Goal: Information Seeking & Learning: Learn about a topic

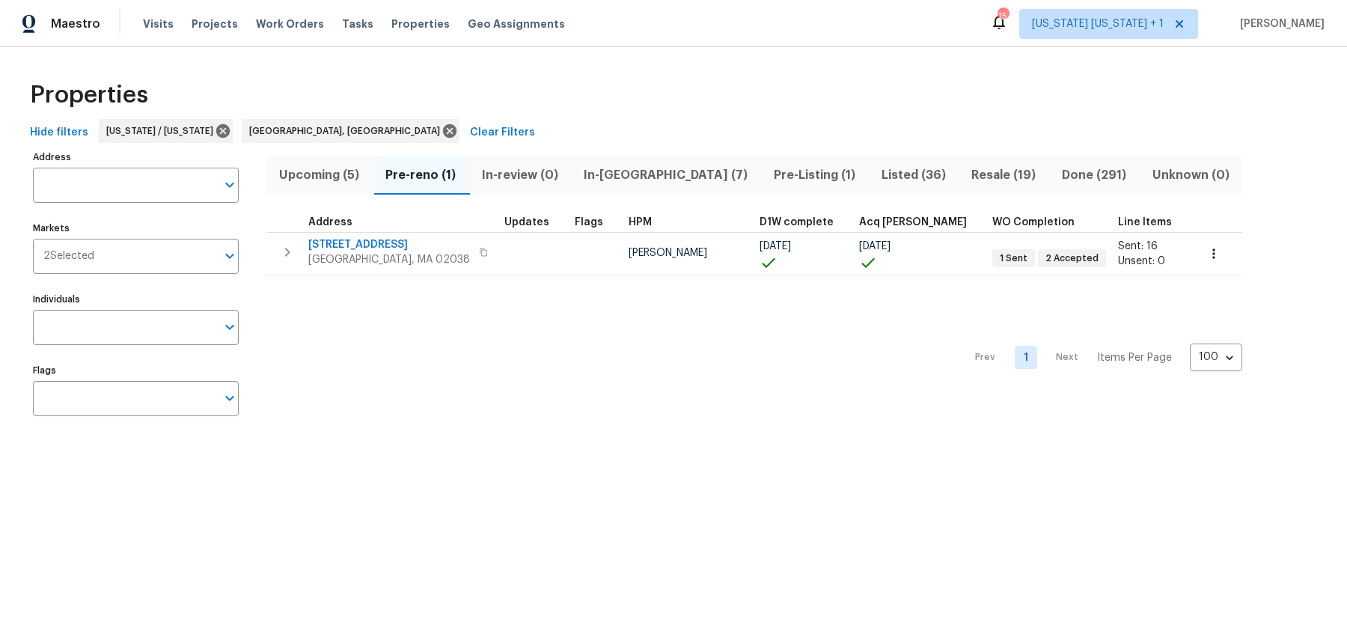
click at [877, 165] on span "Listed (36)" at bounding box center [913, 175] width 73 height 21
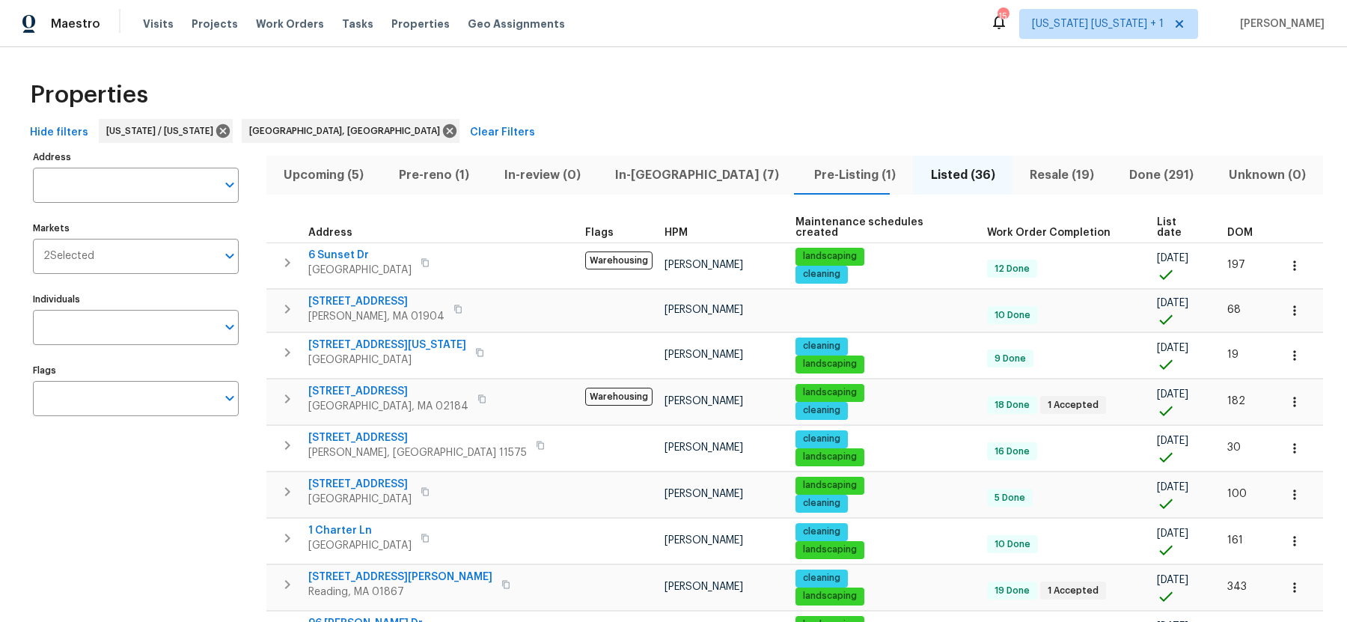
click at [1227, 228] on span "DOM" at bounding box center [1239, 233] width 25 height 10
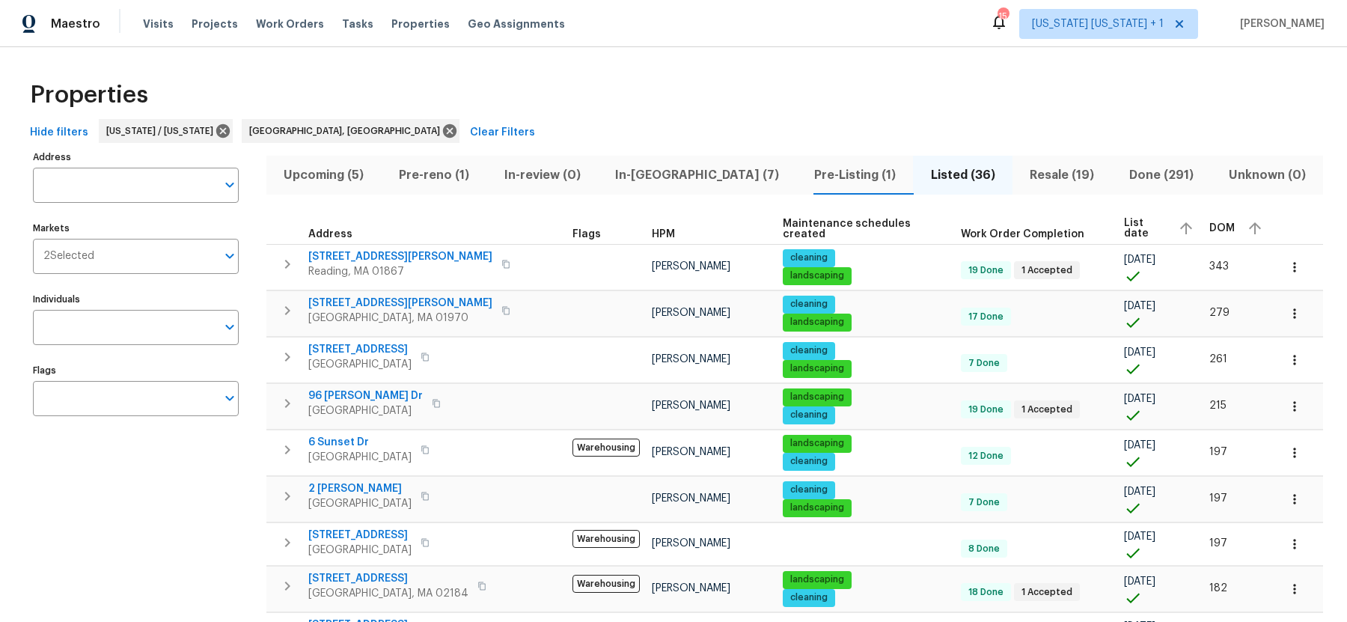
click at [1125, 226] on th "List date" at bounding box center [1160, 229] width 85 height 32
click at [1209, 226] on div "DOM" at bounding box center [1237, 228] width 57 height 22
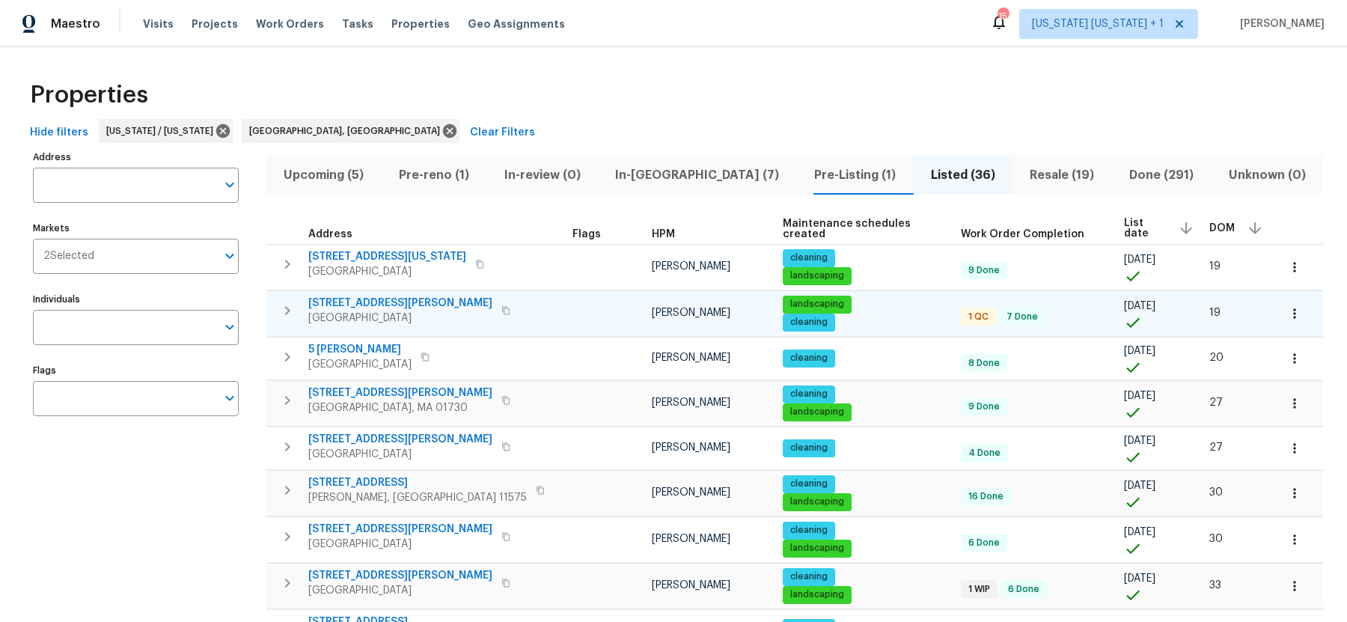
click at [354, 314] on span "Framingham, MA 01701" at bounding box center [400, 318] width 184 height 15
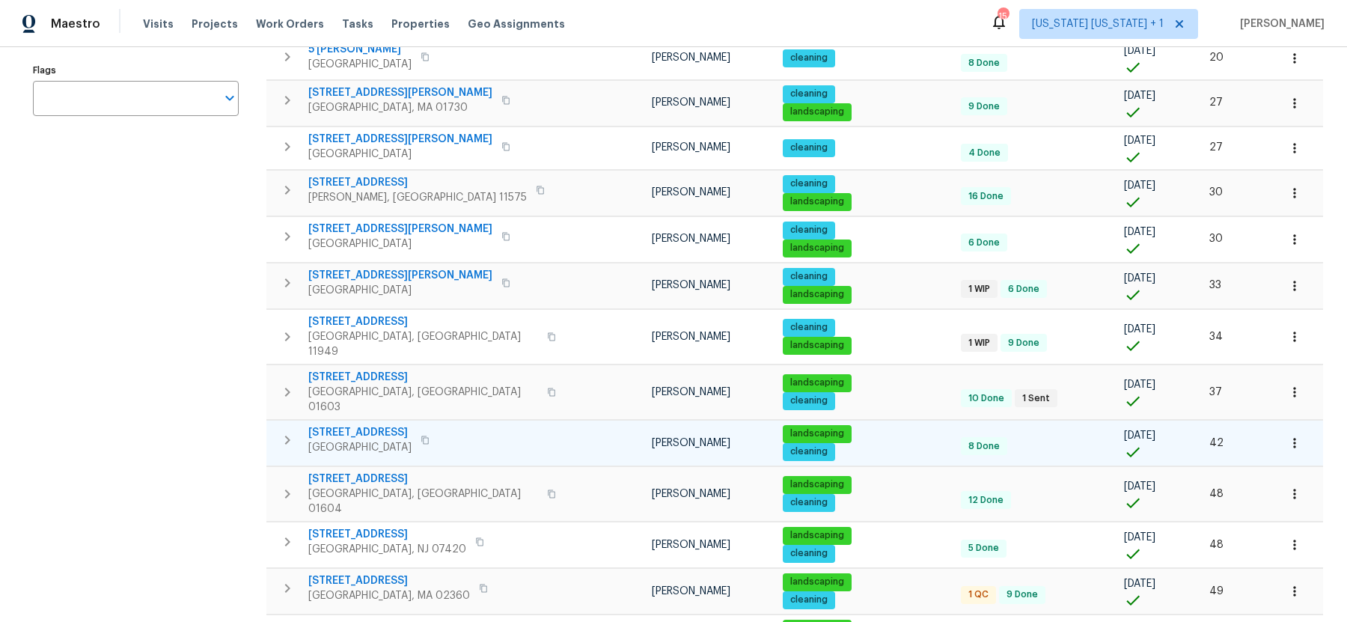
scroll to position [302, 0]
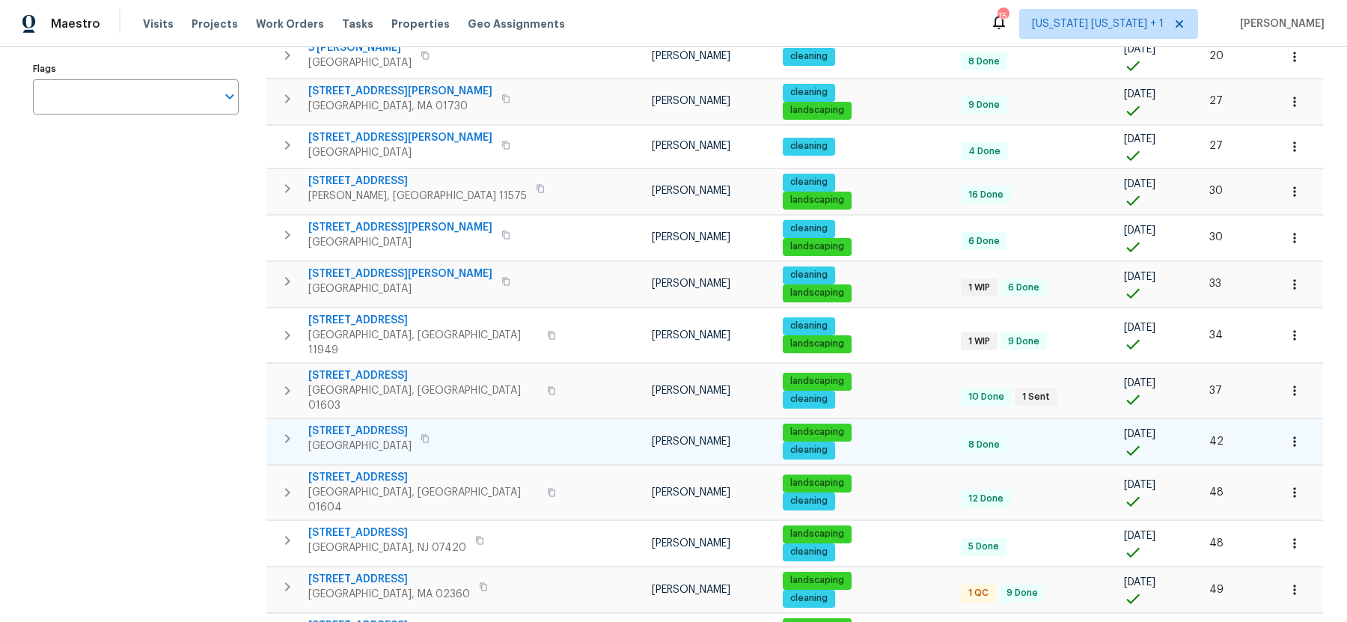
click at [367, 424] on span "[STREET_ADDRESS]" at bounding box center [359, 431] width 103 height 15
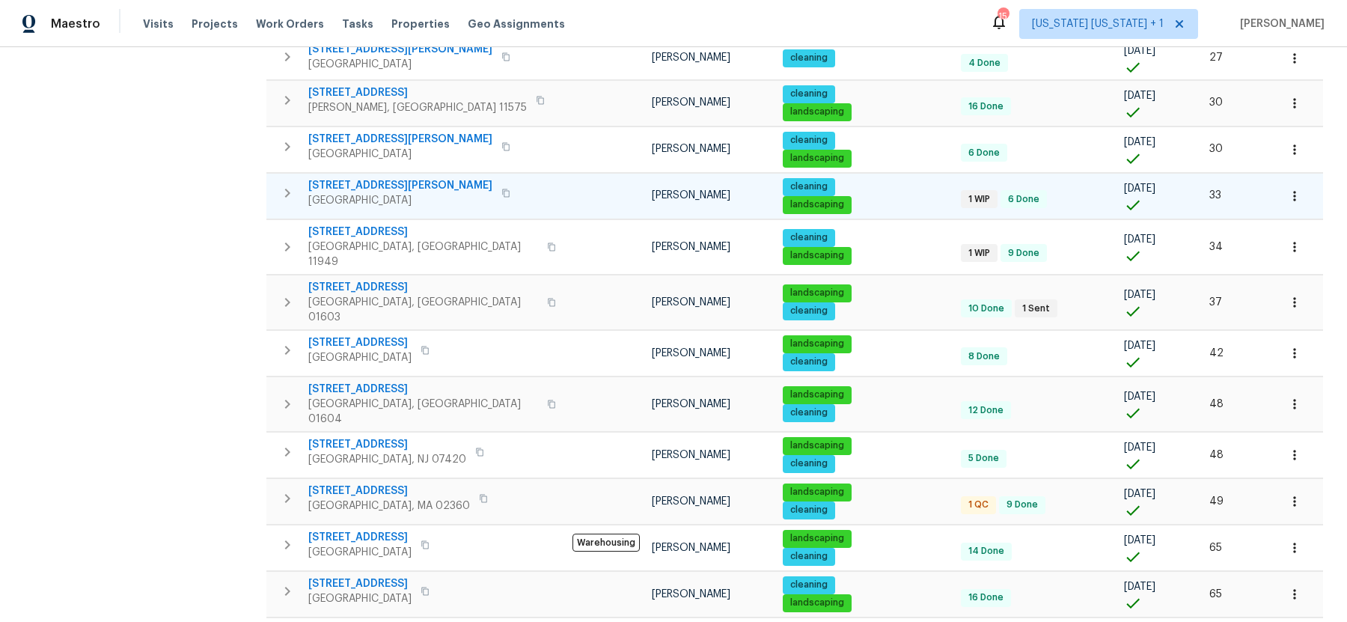
scroll to position [391, 0]
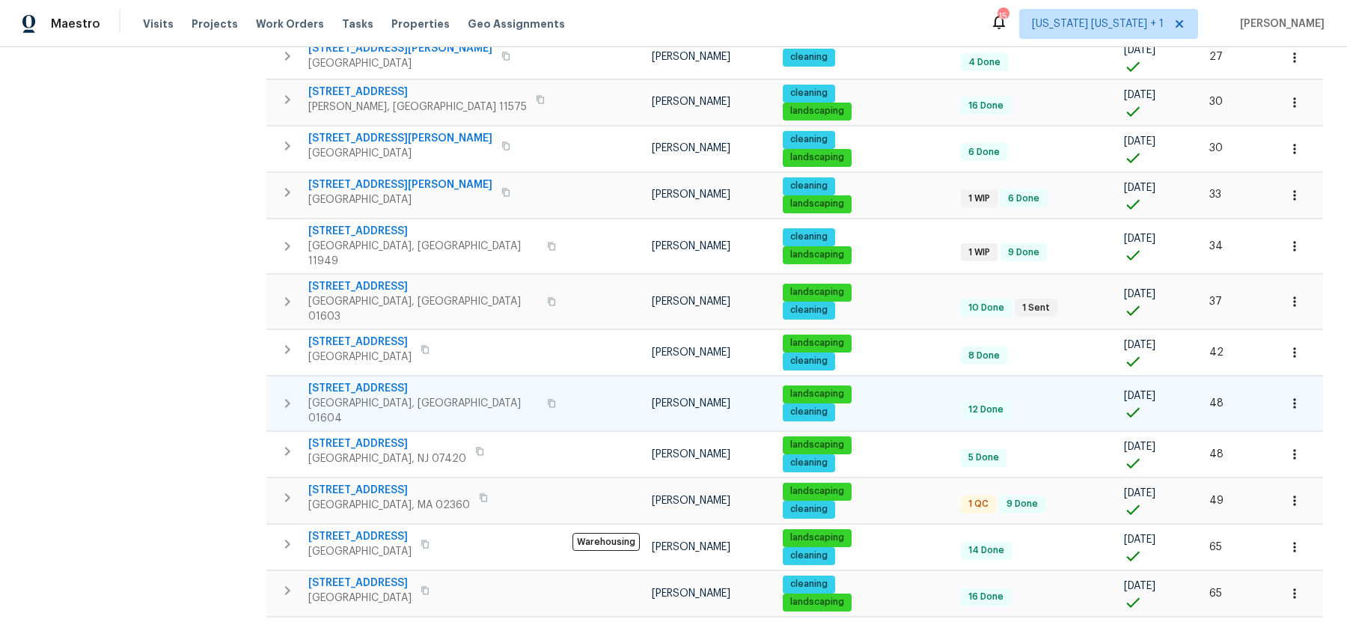
click at [371, 396] on span "Worcester, MA 01604" at bounding box center [423, 411] width 230 height 30
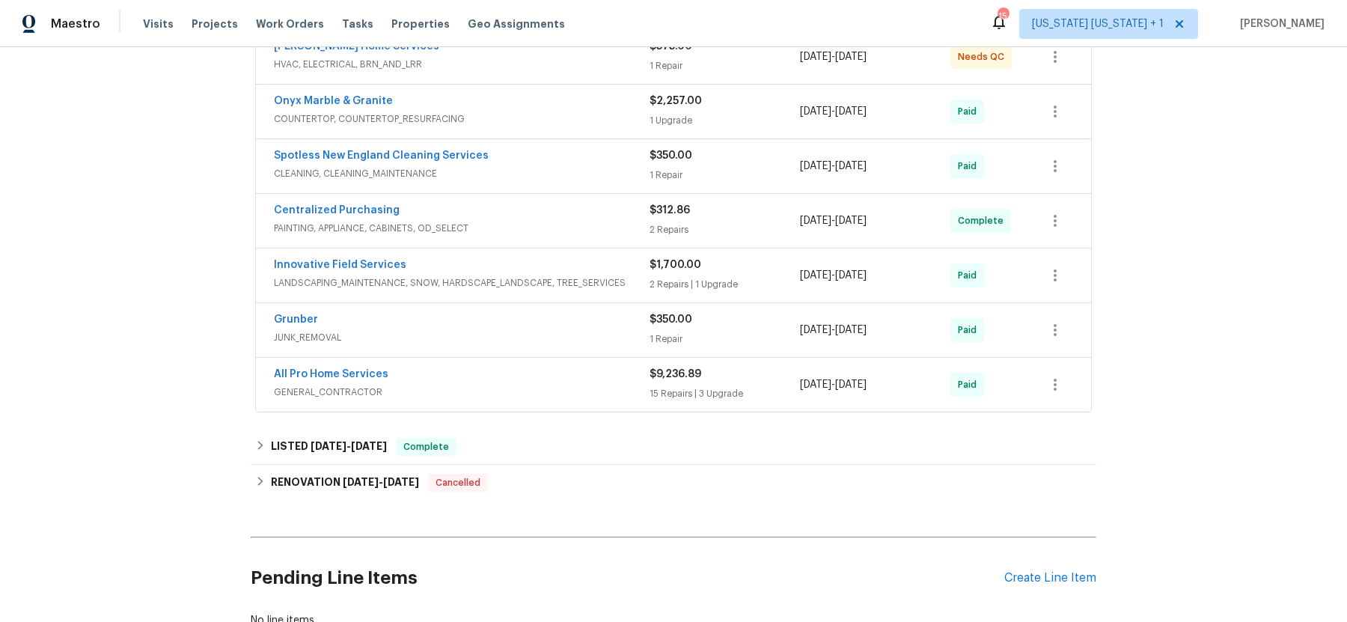
scroll to position [307, 0]
click at [434, 382] on span "GENERAL_CONTRACTOR" at bounding box center [462, 389] width 376 height 15
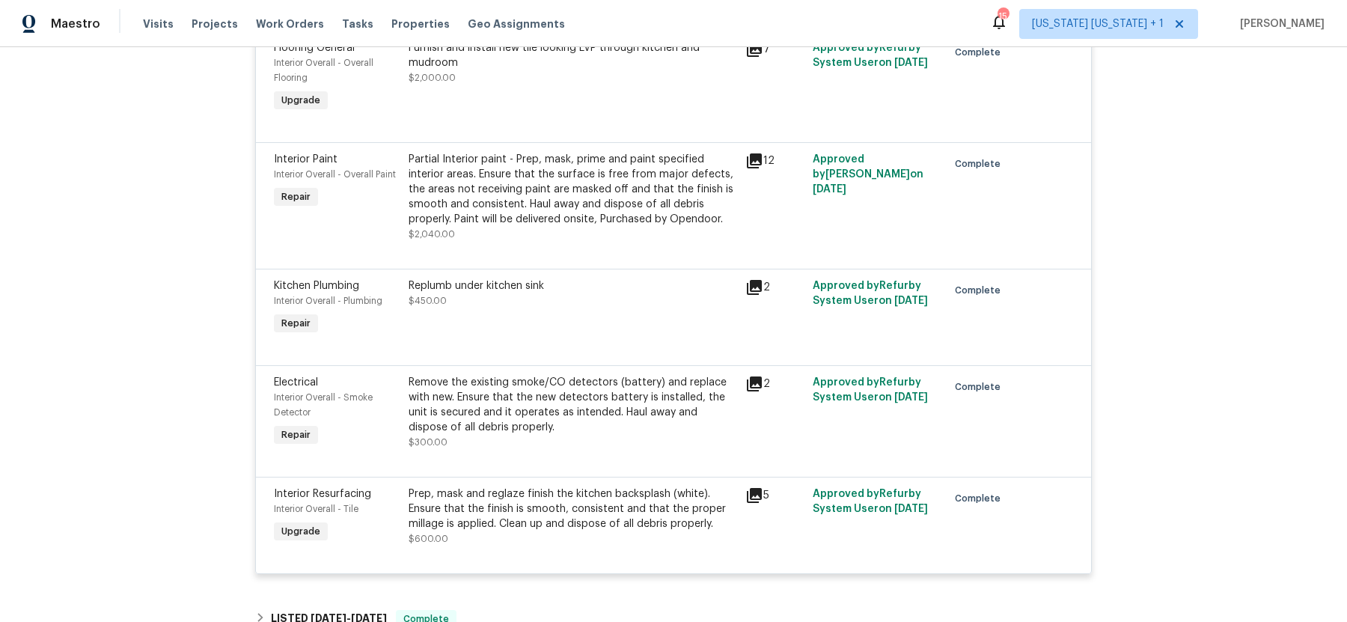
scroll to position [2407, 0]
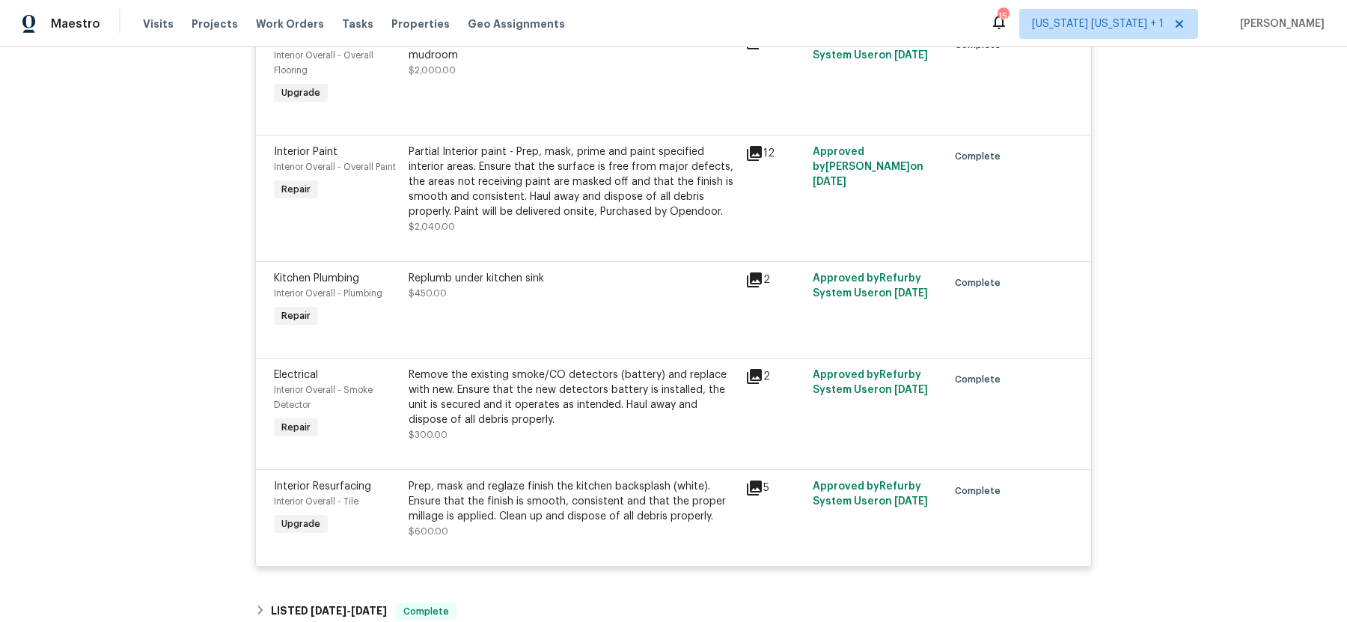
click at [519, 210] on div "Partial Interior paint - Prep, mask, prime and paint specified interior areas. …" at bounding box center [573, 181] width 328 height 75
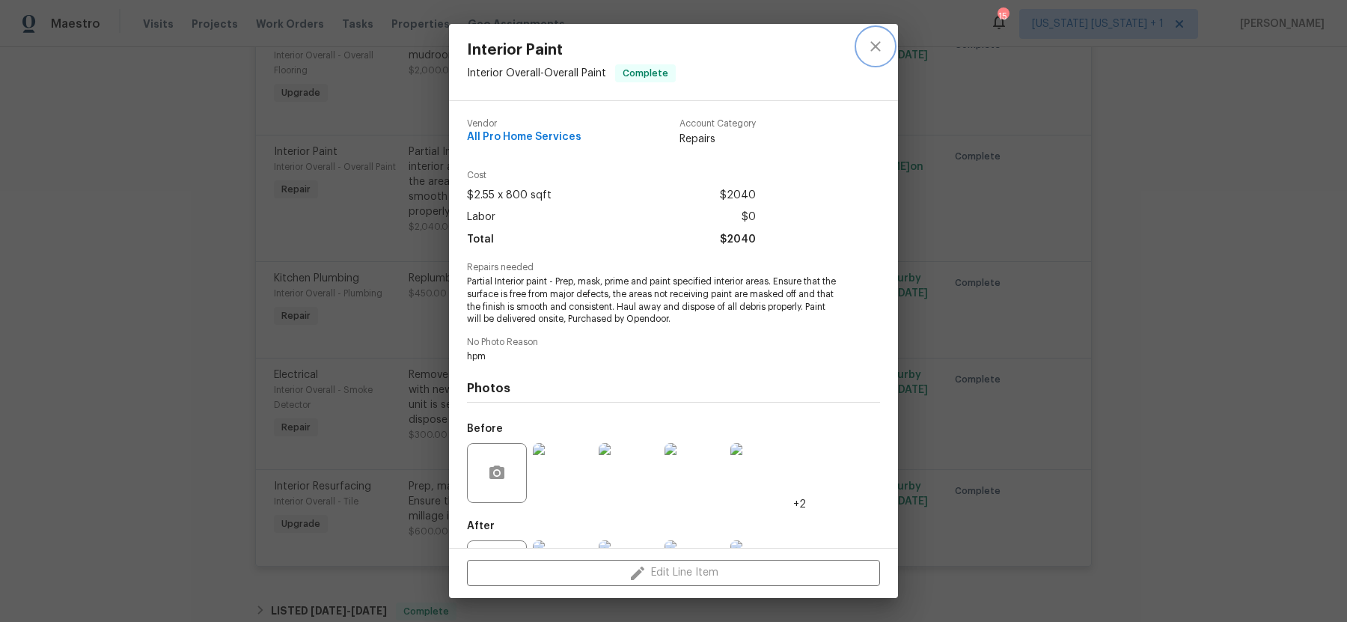
click at [873, 48] on icon "close" at bounding box center [875, 46] width 10 height 10
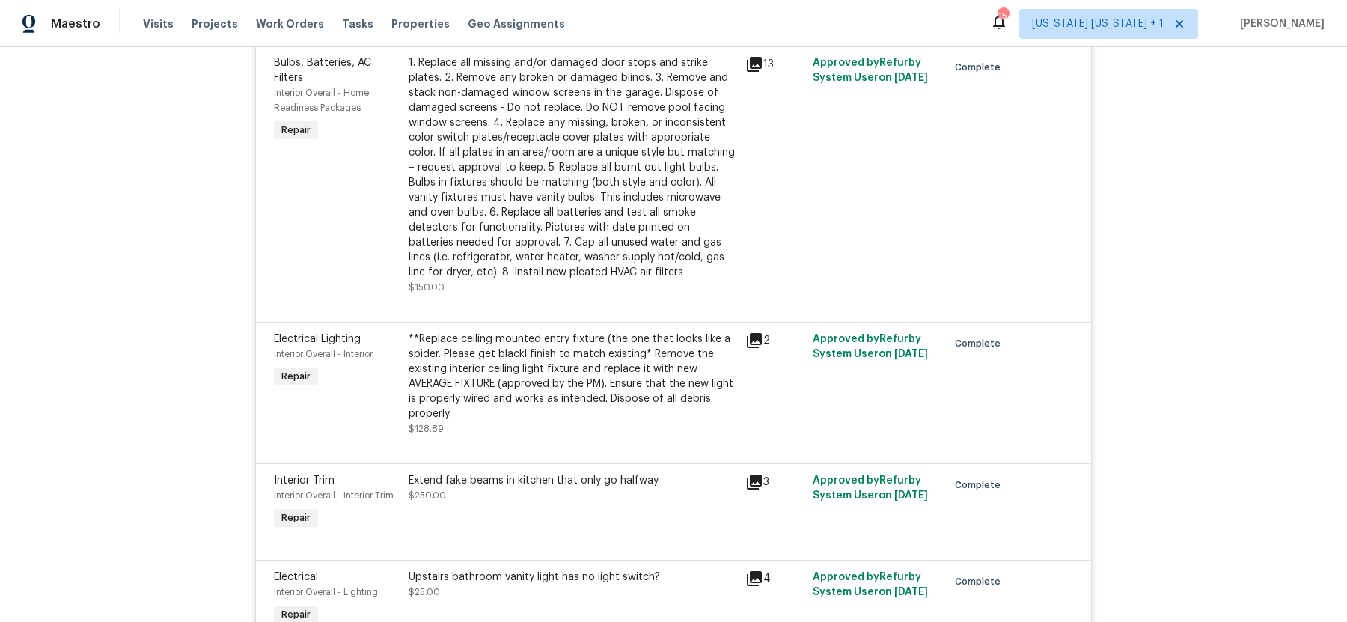
scroll to position [1310, 0]
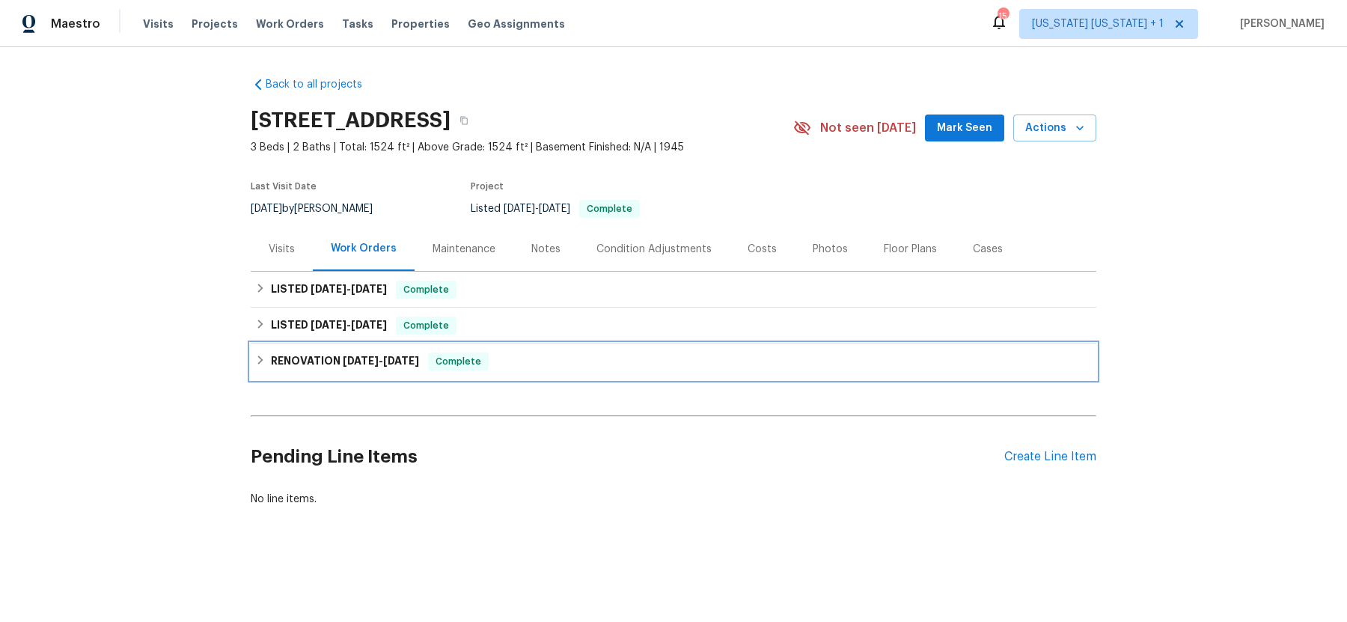
click at [259, 364] on icon at bounding box center [260, 360] width 10 height 10
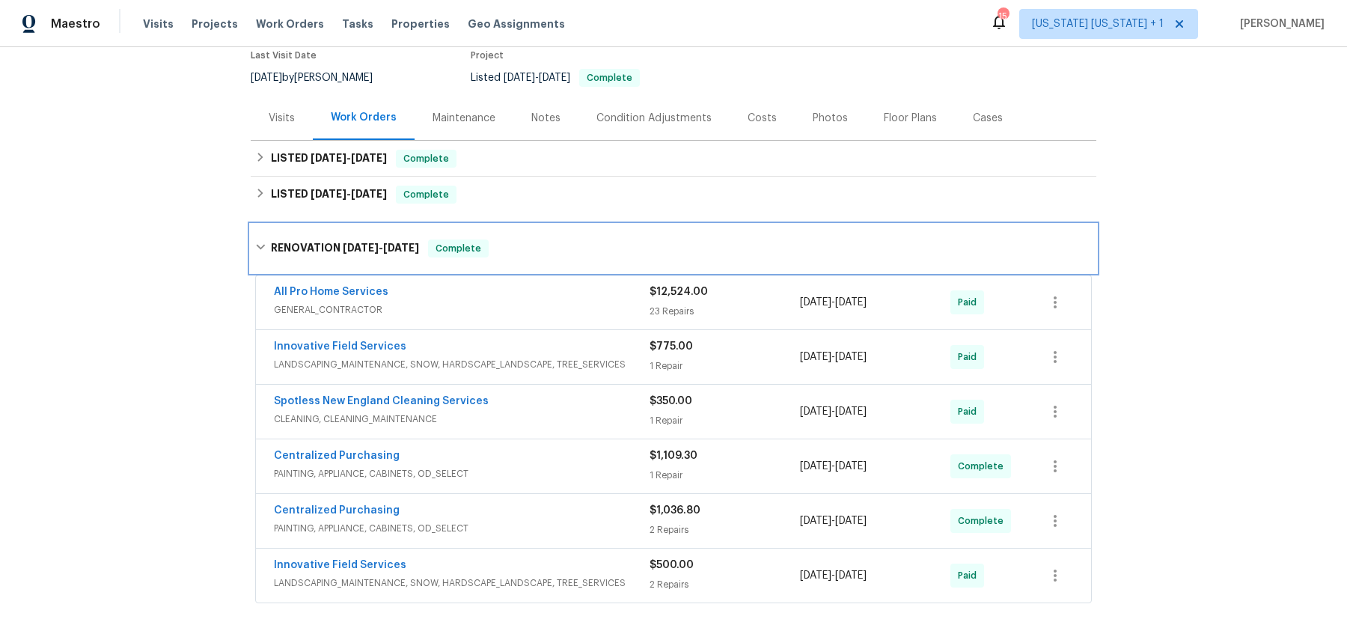
scroll to position [233, 0]
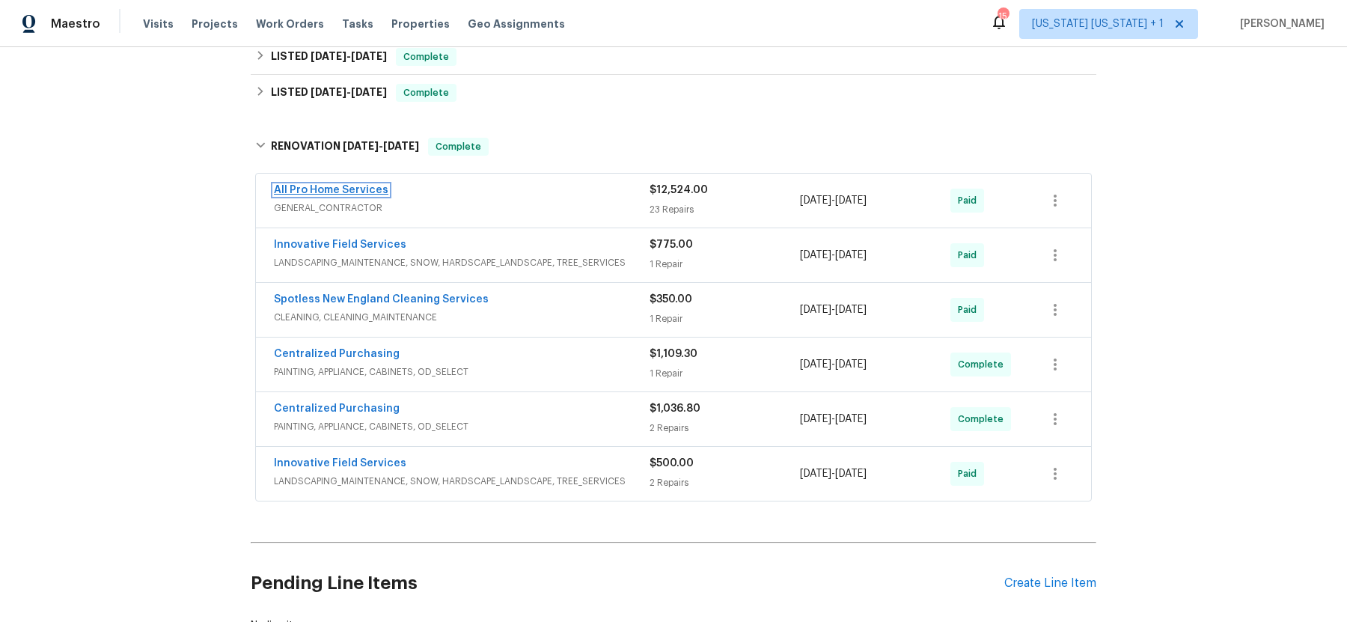
click at [335, 193] on link "All Pro Home Services" at bounding box center [331, 190] width 115 height 10
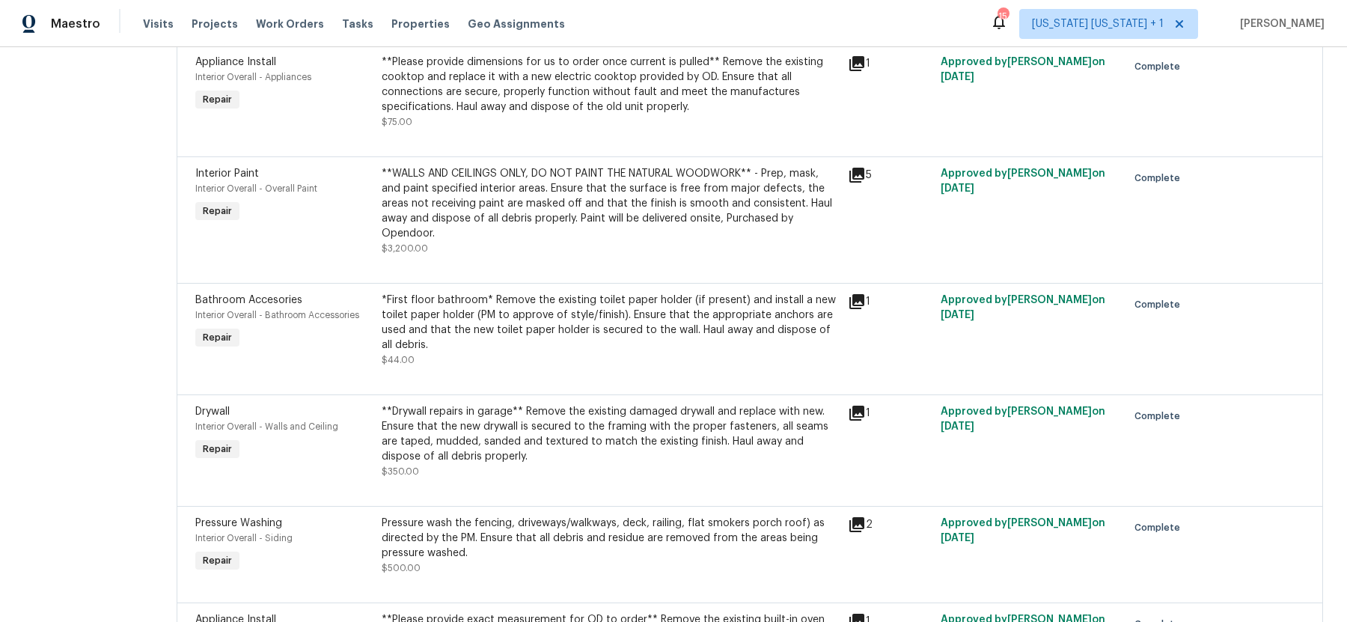
scroll to position [1359, 0]
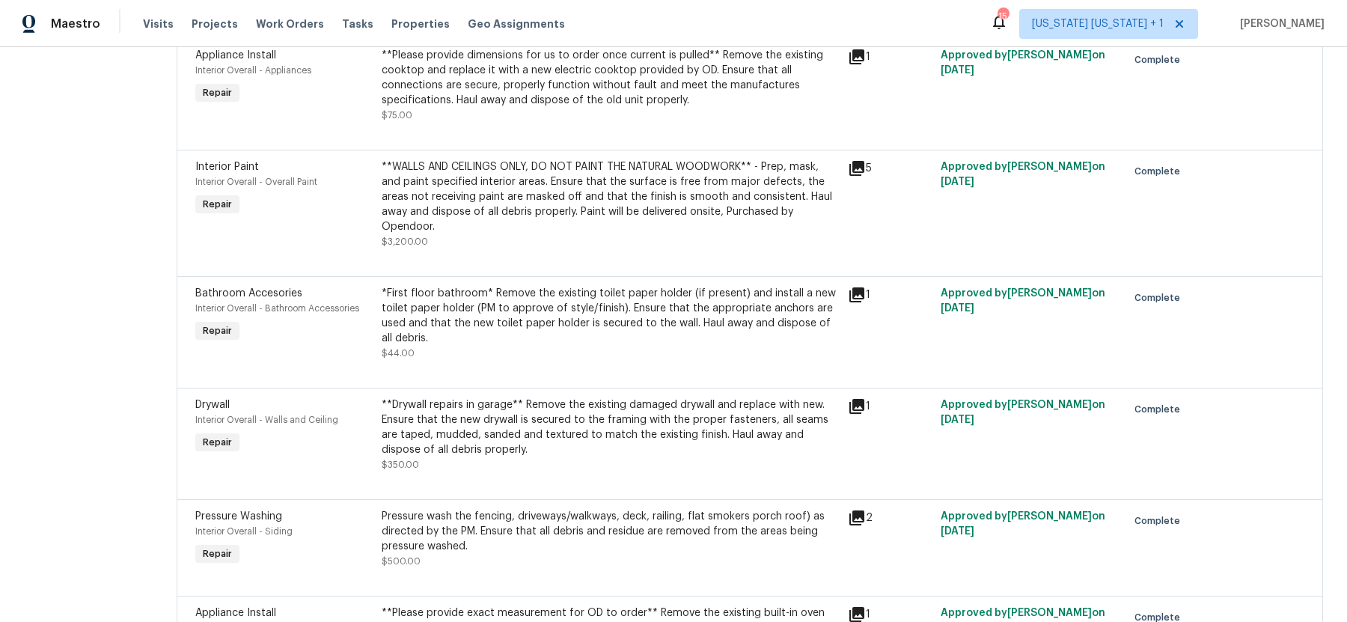
click at [489, 186] on div "**WALLS AND CEILINGS ONLY, DO NOT PAINT THE NATURAL WOODWORK** - Prep, mask, an…" at bounding box center [610, 196] width 457 height 75
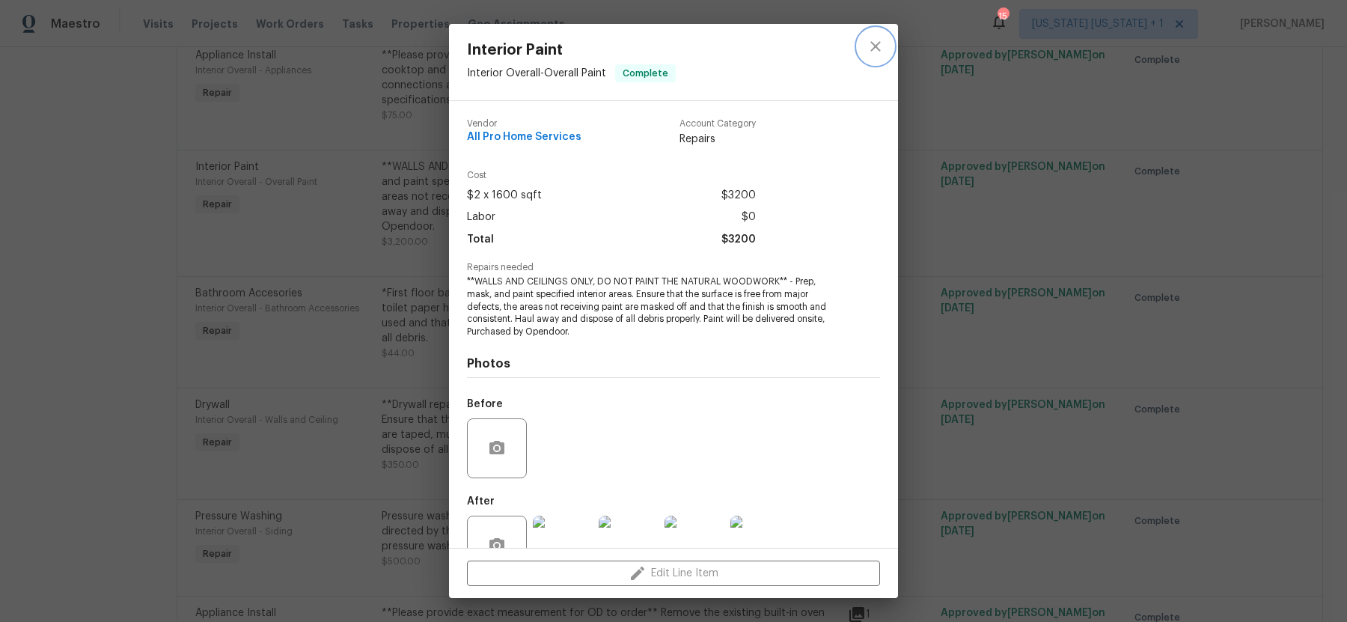
click at [883, 46] on icon "close" at bounding box center [876, 46] width 18 height 18
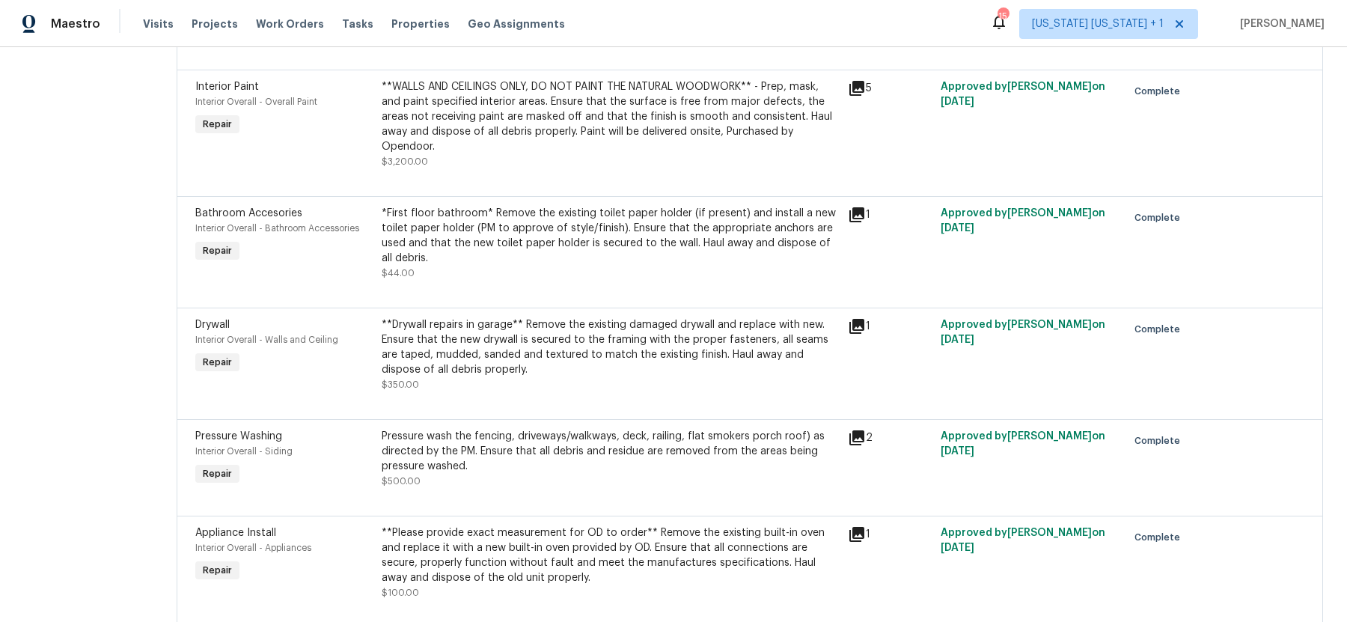
scroll to position [1457, 0]
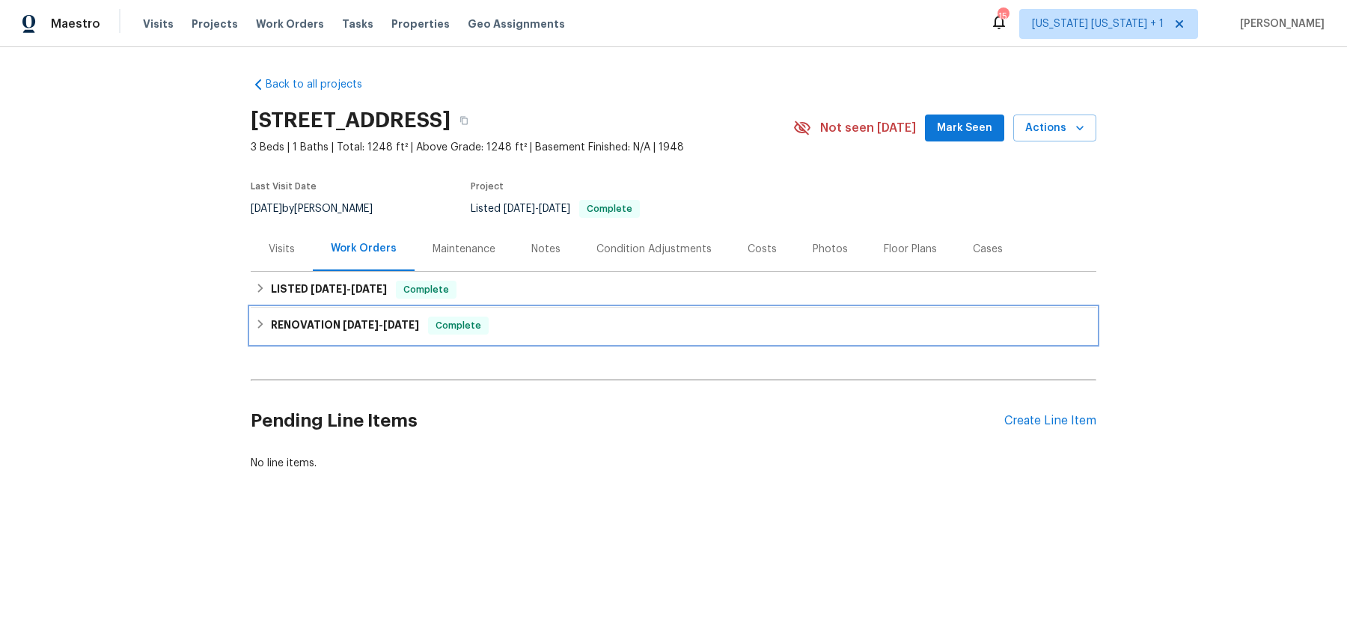
click at [262, 320] on icon at bounding box center [260, 324] width 10 height 10
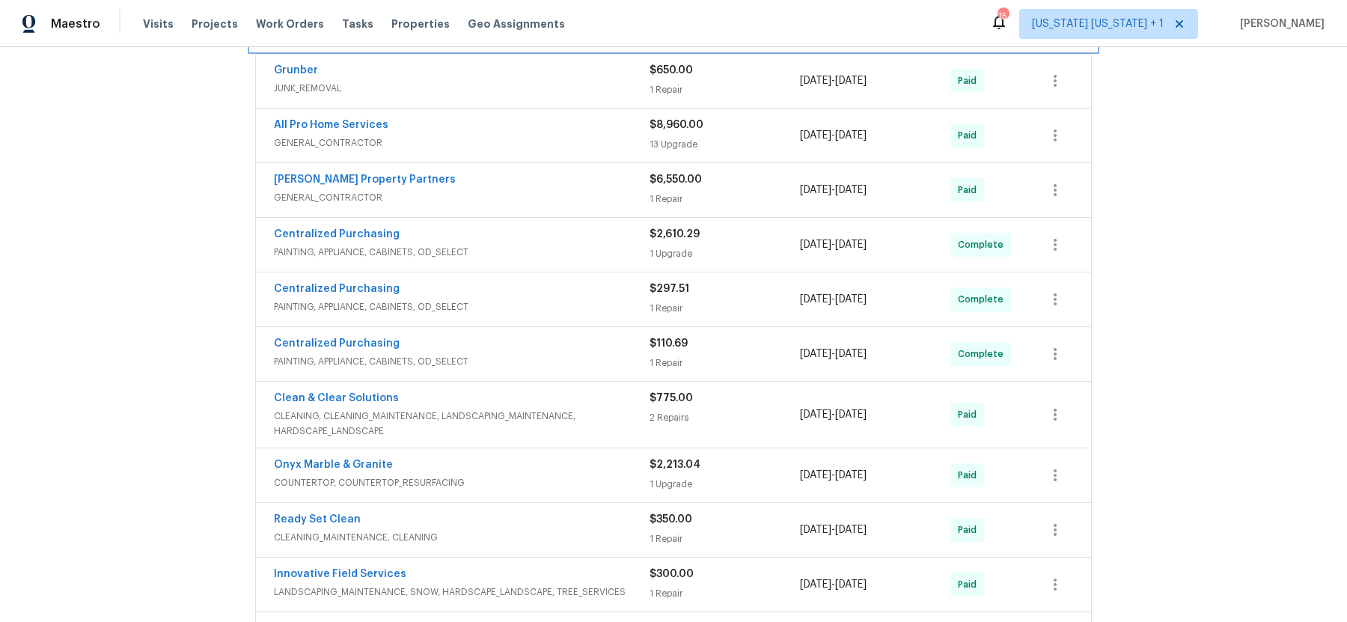
scroll to position [326, 0]
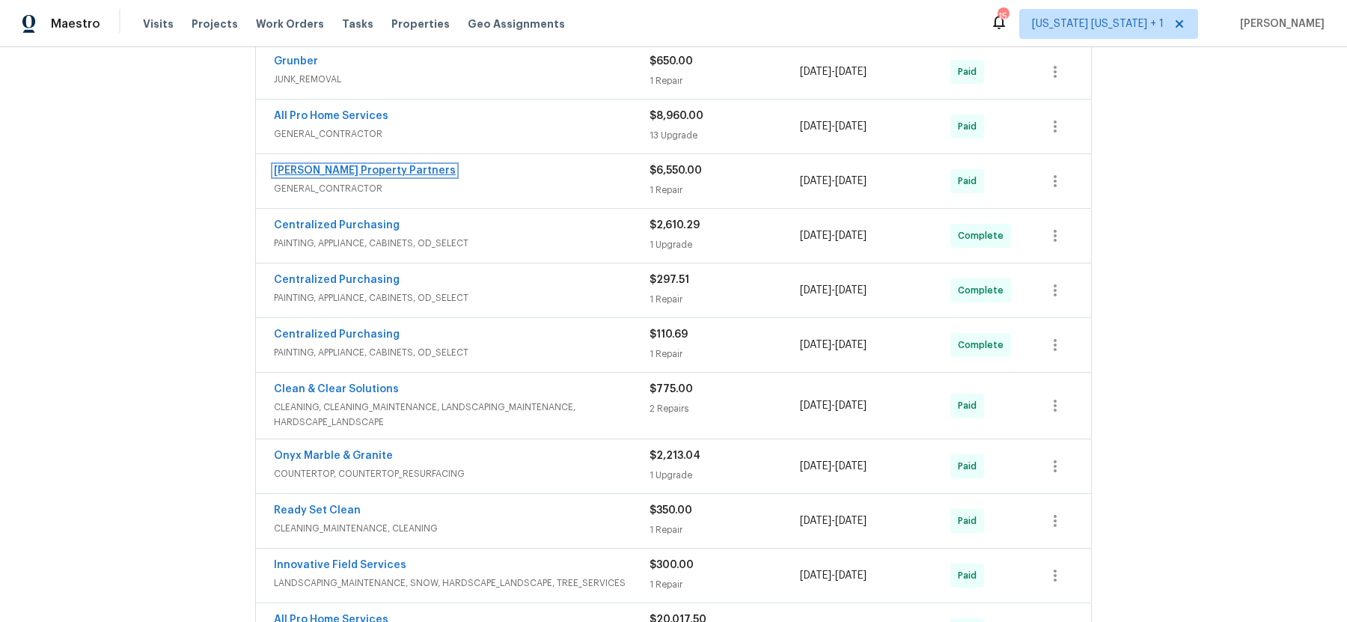
click at [372, 172] on link "Portillo Property Partners" at bounding box center [365, 170] width 182 height 10
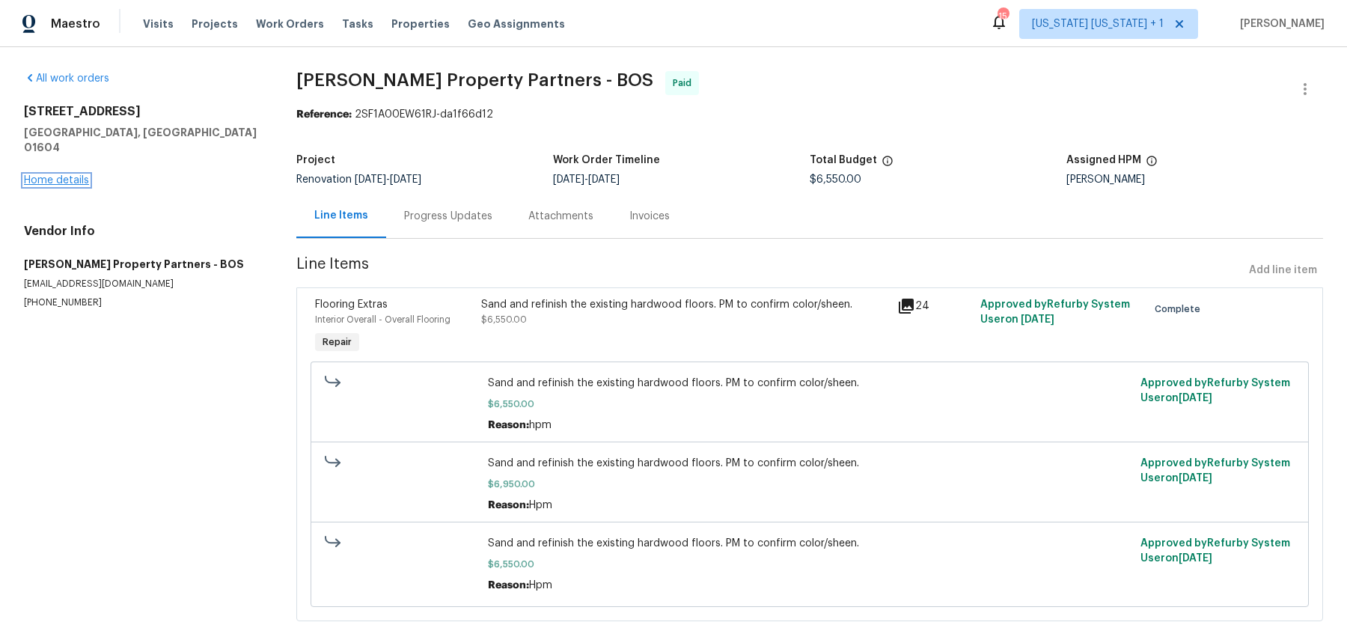
click at [52, 175] on link "Home details" at bounding box center [56, 180] width 65 height 10
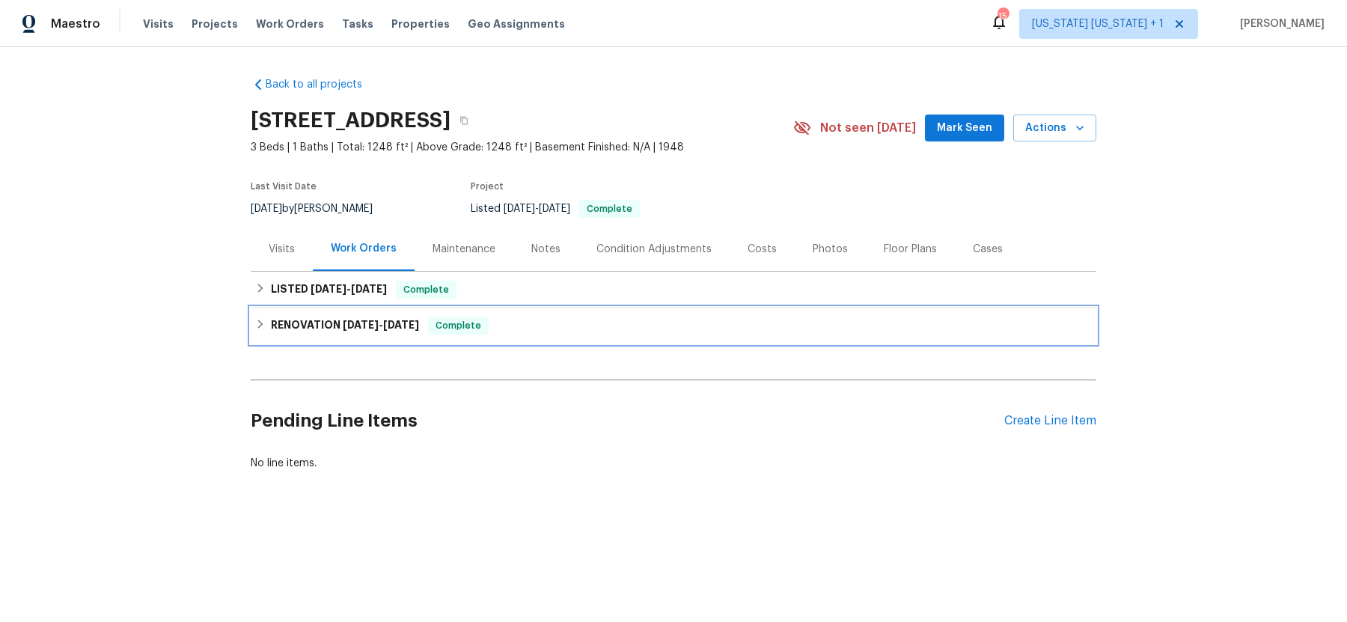
click at [277, 321] on h6 "RENOVATION 5/22/25 - 6/25/25" at bounding box center [345, 326] width 148 height 18
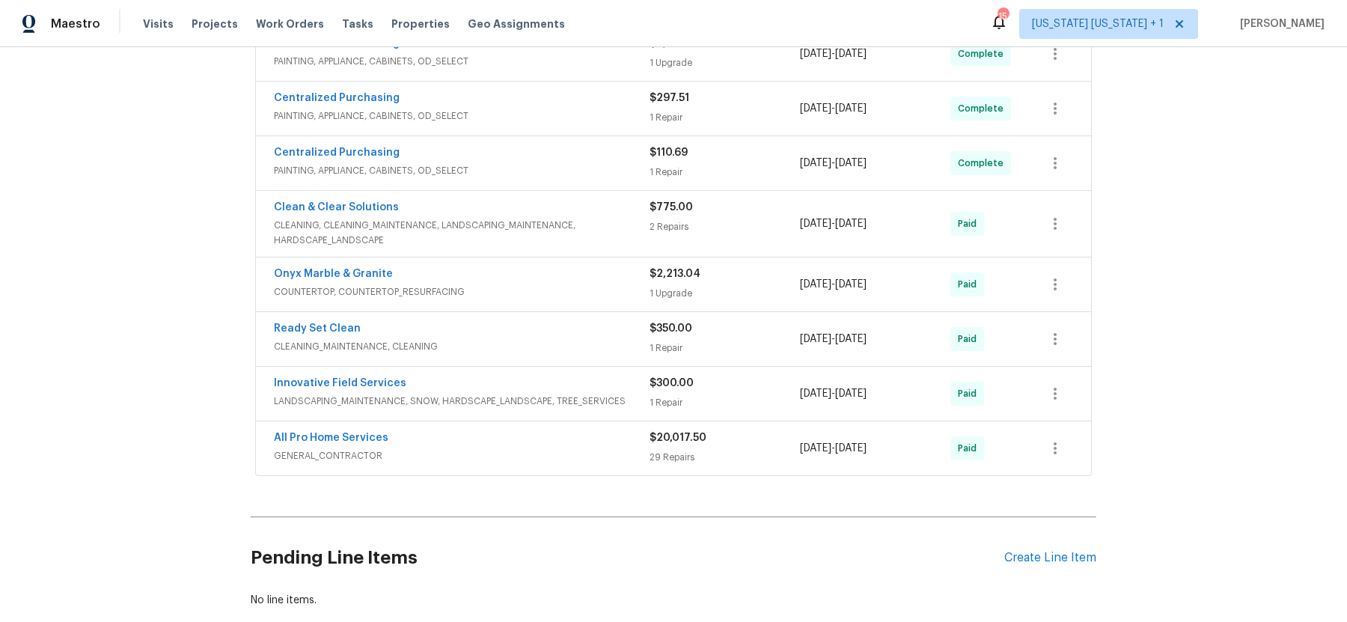
scroll to position [522, 0]
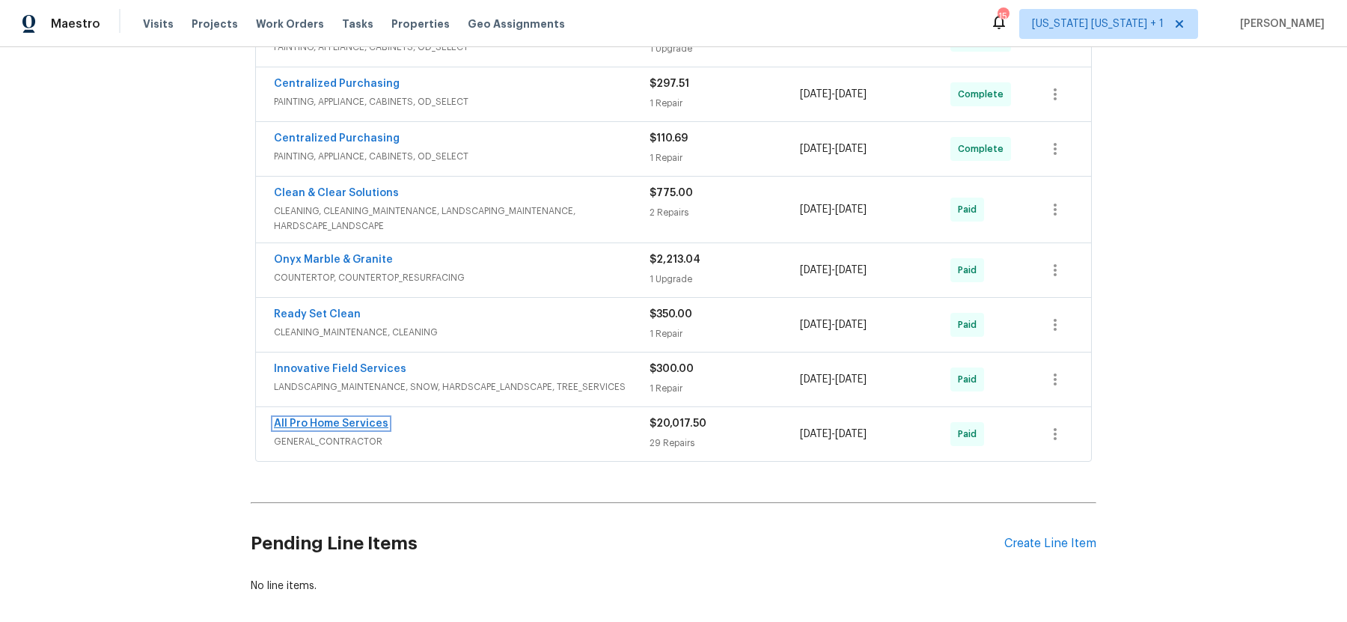
click at [329, 420] on link "All Pro Home Services" at bounding box center [331, 423] width 115 height 10
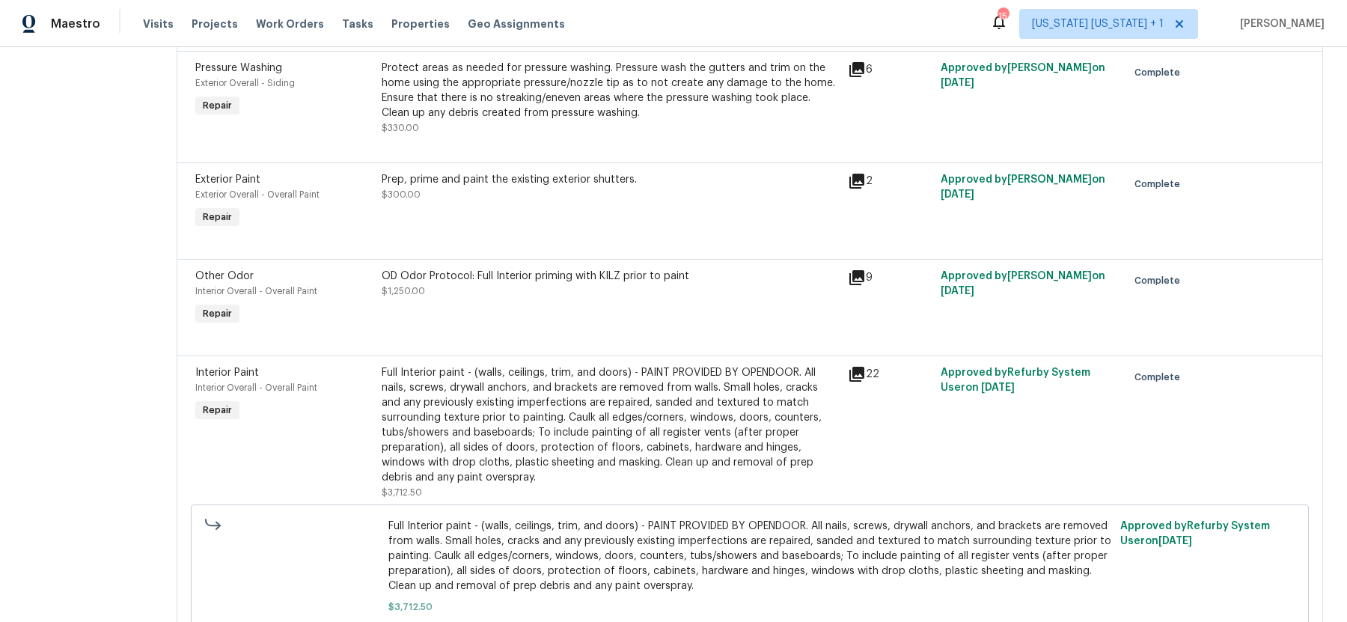
scroll to position [1953, 0]
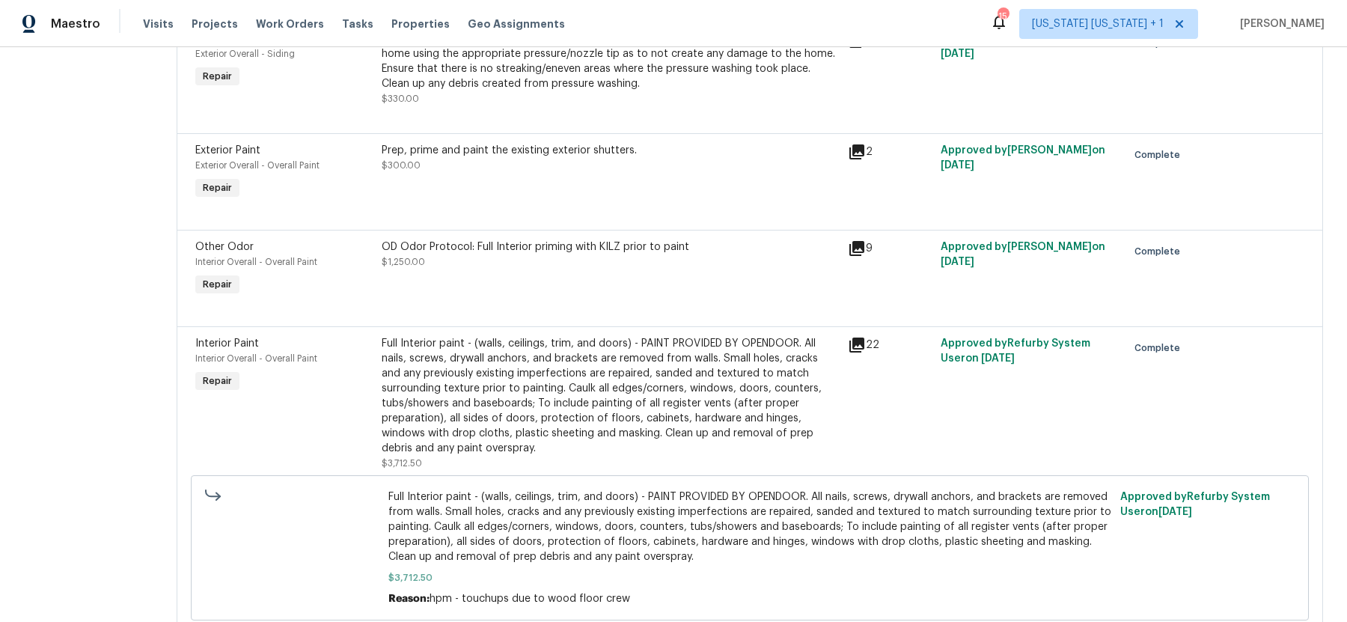
click at [479, 239] on div "OD Odor Protocol: Full Interior priming with KILZ prior to paint $1,250.00" at bounding box center [610, 254] width 457 height 30
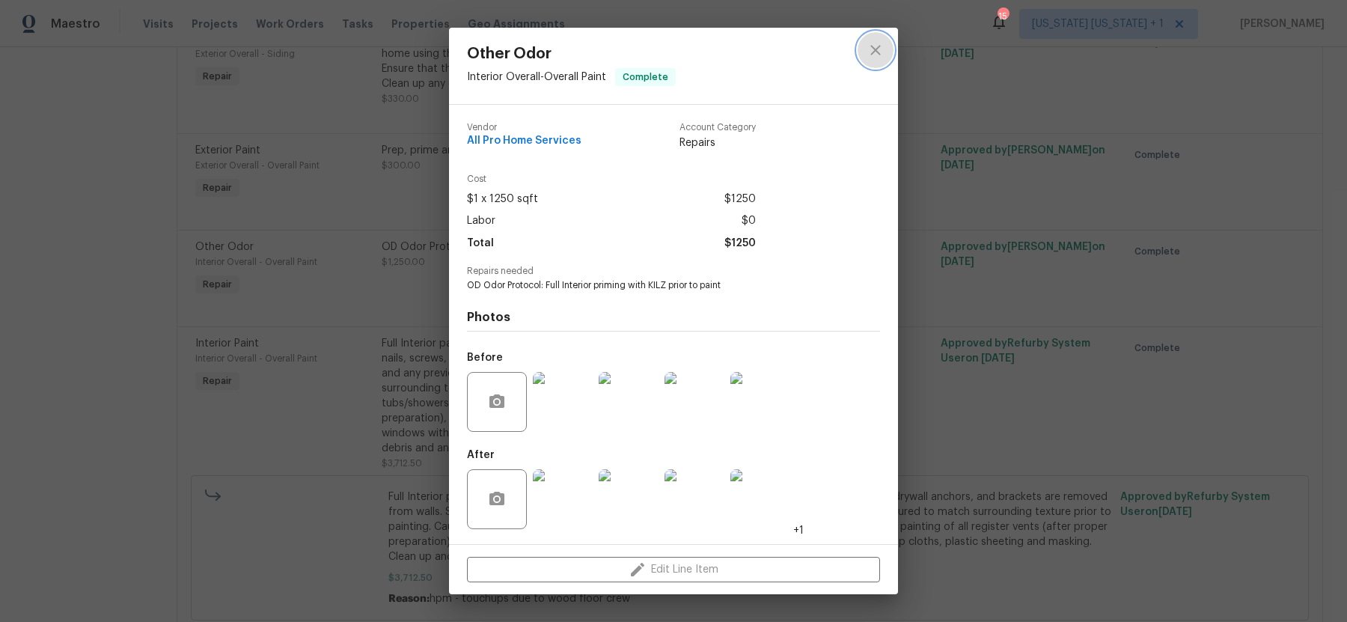
click at [880, 54] on icon "close" at bounding box center [875, 50] width 10 height 10
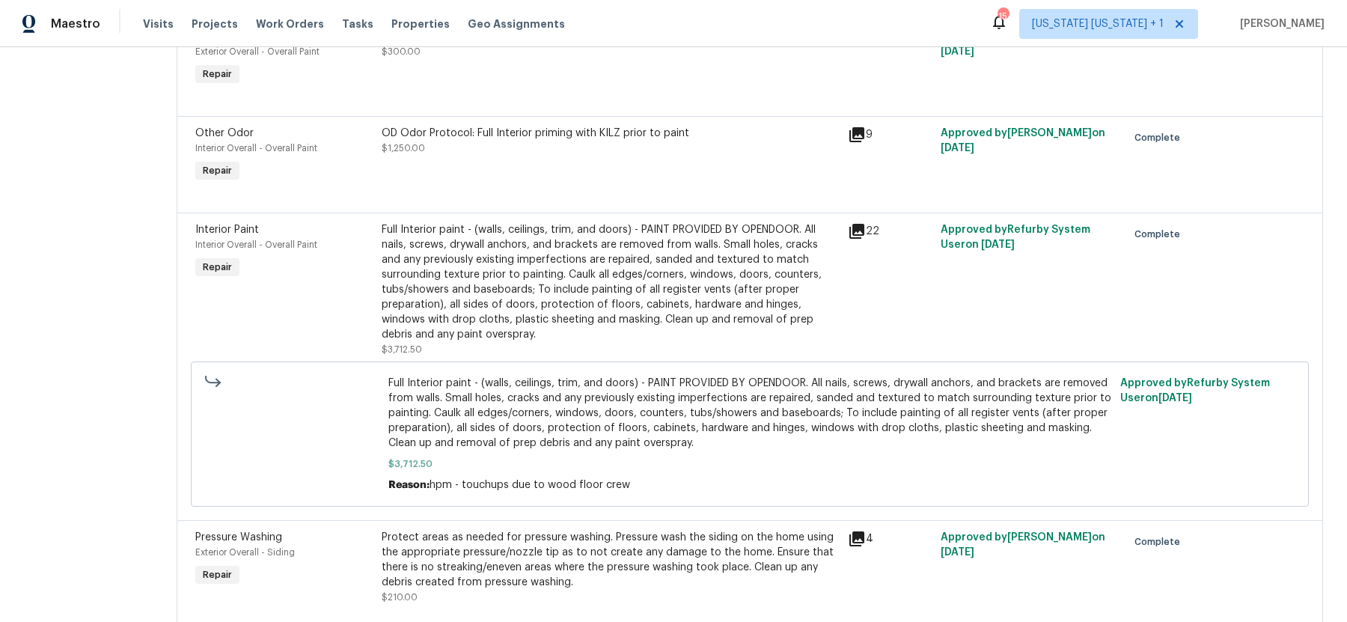
scroll to position [2077, 0]
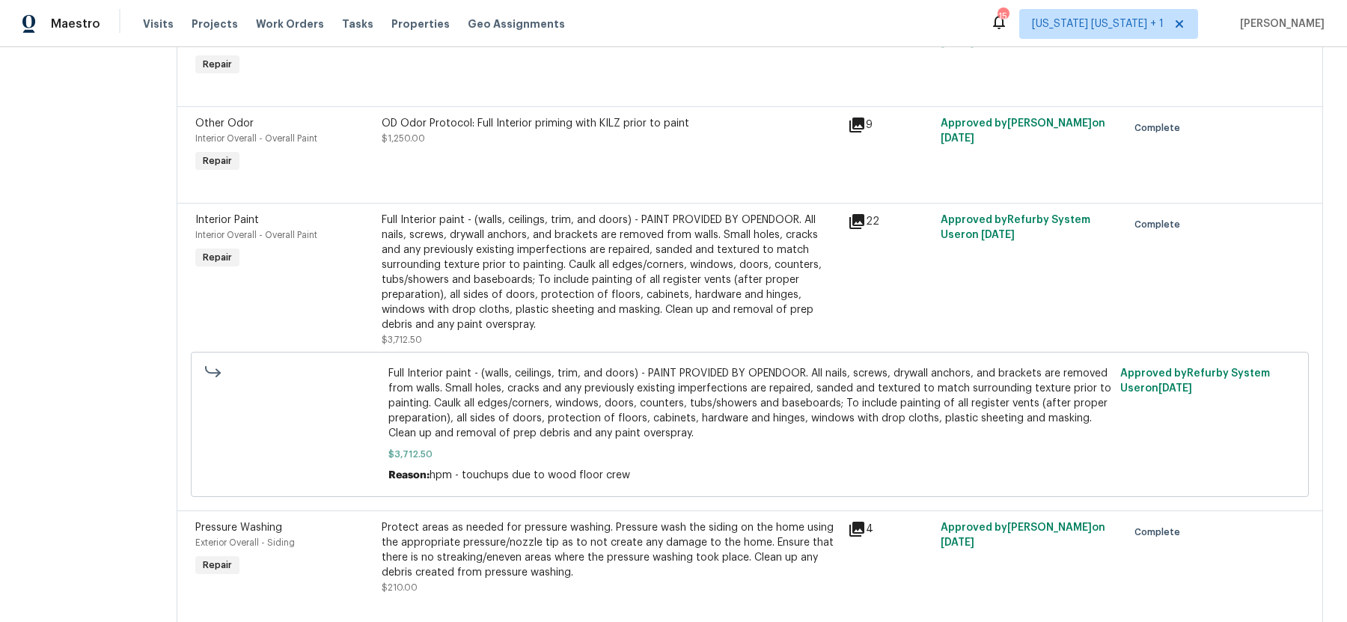
click at [522, 248] on div "Full Interior paint - (walls, ceilings, trim, and doors) - PAINT PROVIDED BY OP…" at bounding box center [610, 273] width 457 height 120
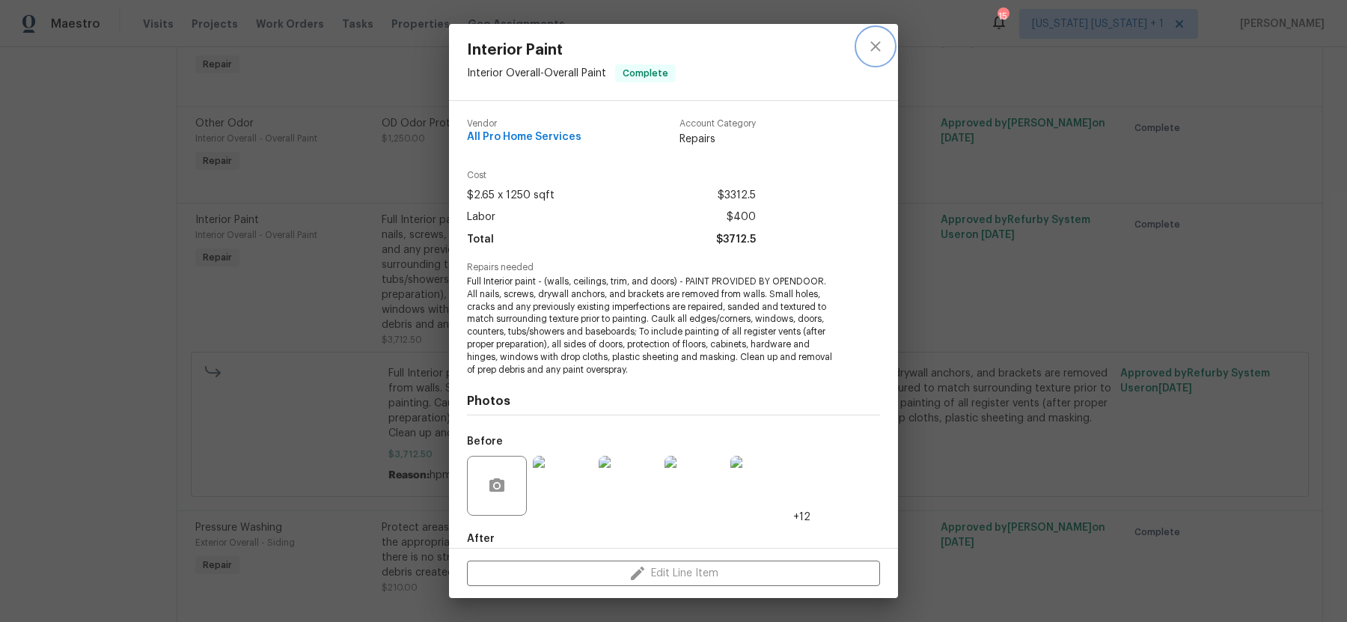
click at [873, 44] on icon "close" at bounding box center [875, 46] width 10 height 10
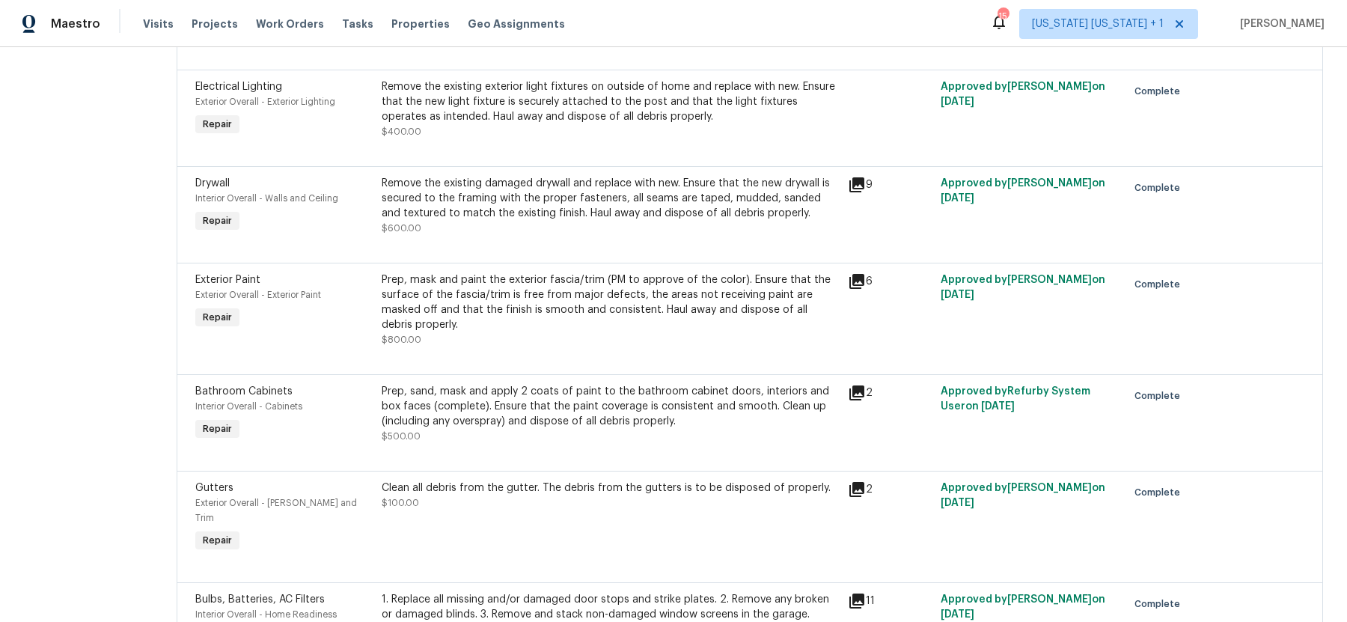
scroll to position [0, 0]
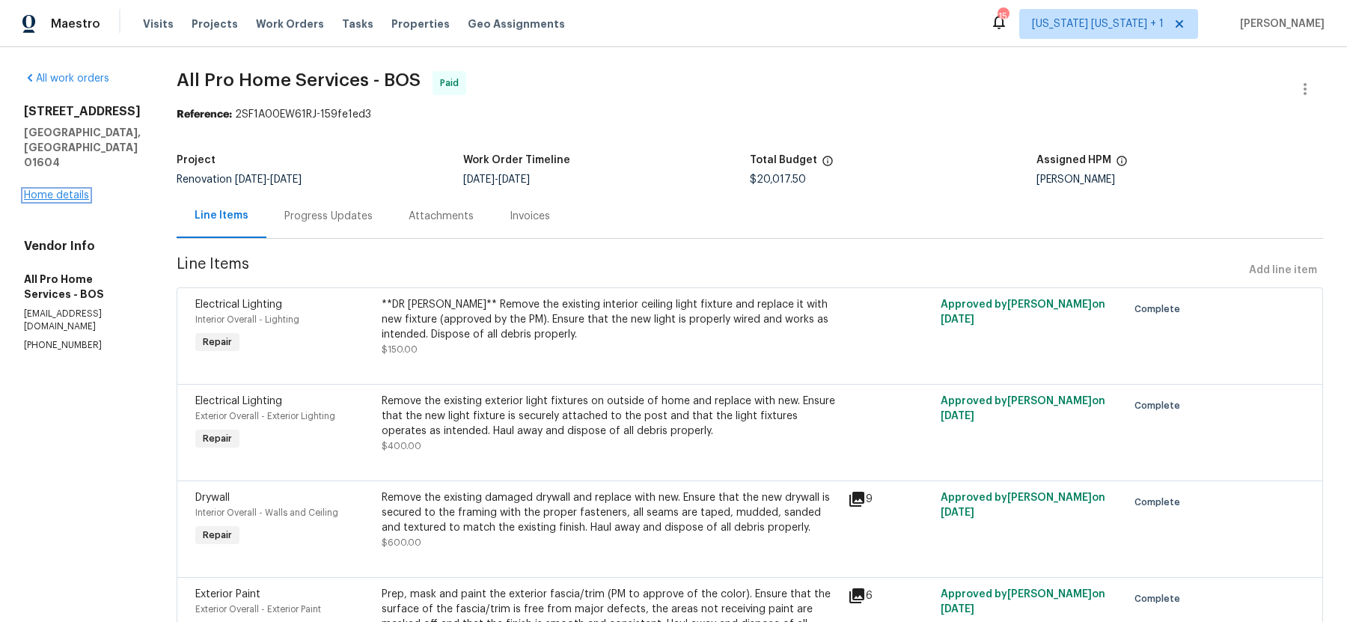
click at [61, 190] on link "Home details" at bounding box center [56, 195] width 65 height 10
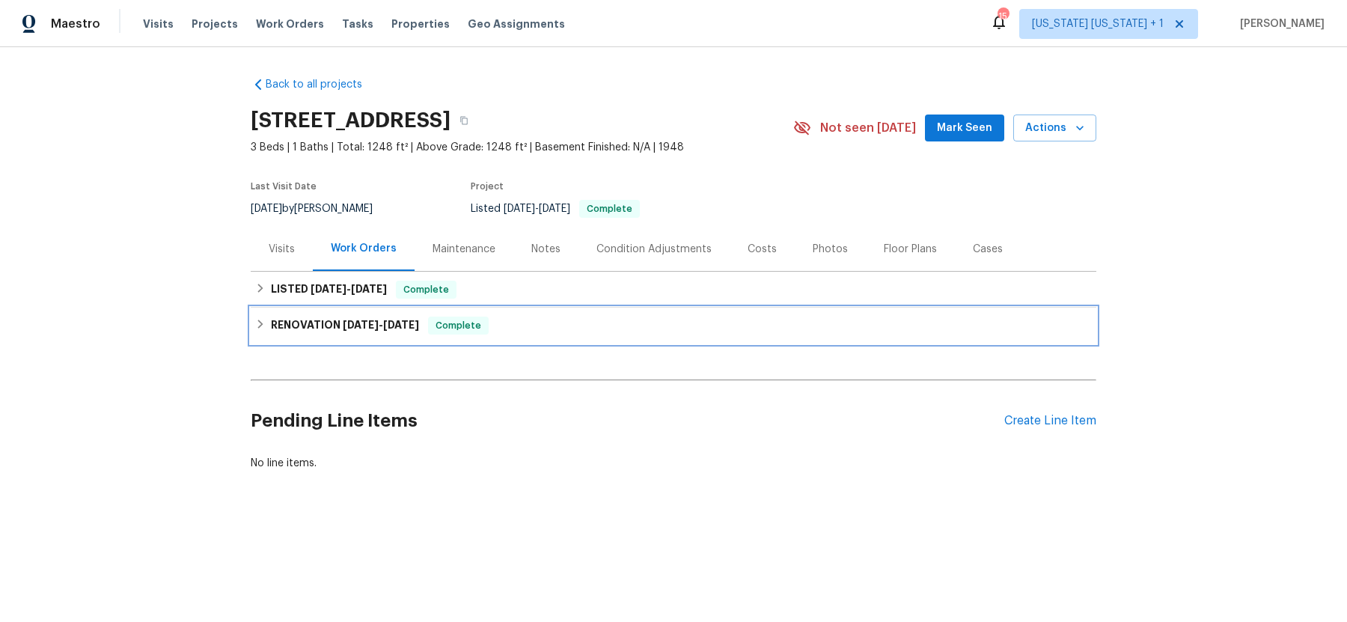
click at [264, 326] on icon at bounding box center [260, 324] width 10 height 10
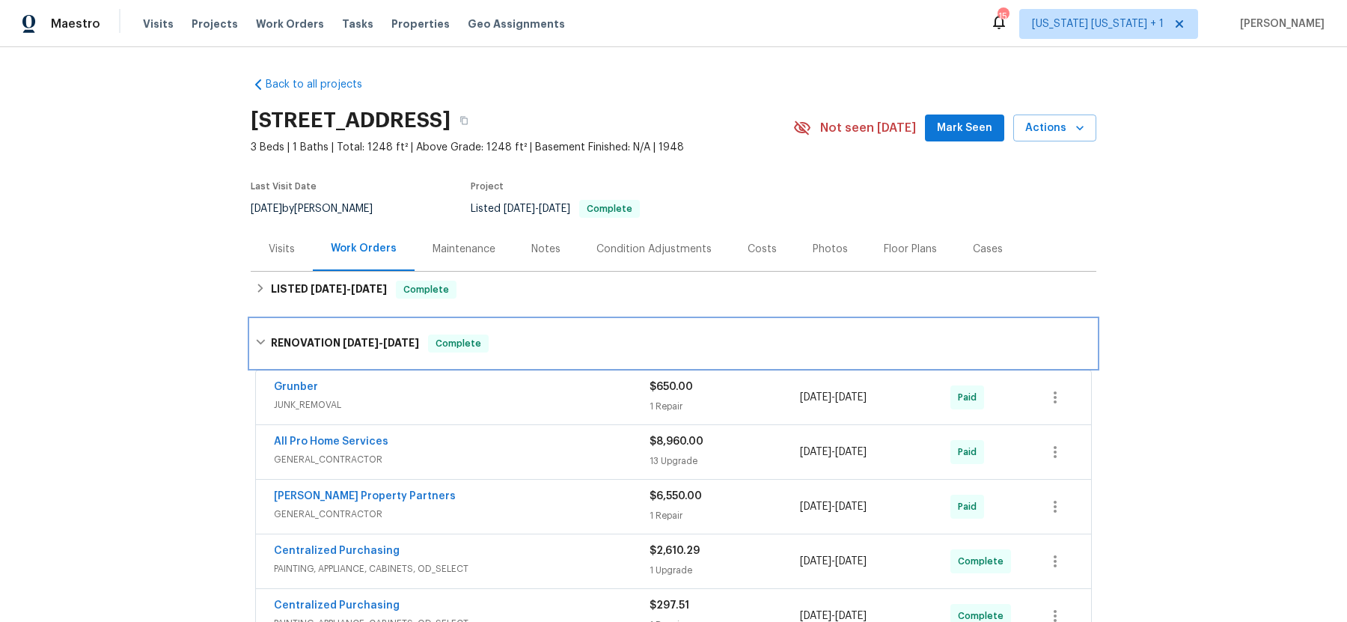
scroll to position [587, 0]
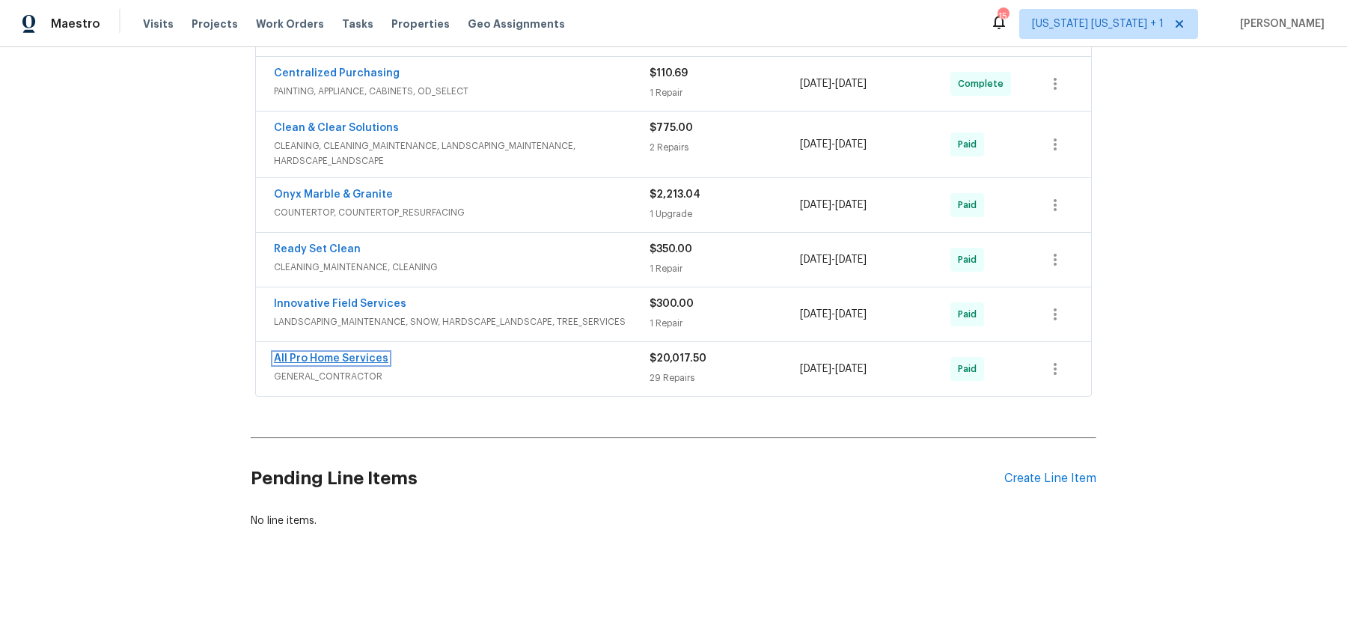
click at [315, 353] on link "All Pro Home Services" at bounding box center [331, 358] width 115 height 10
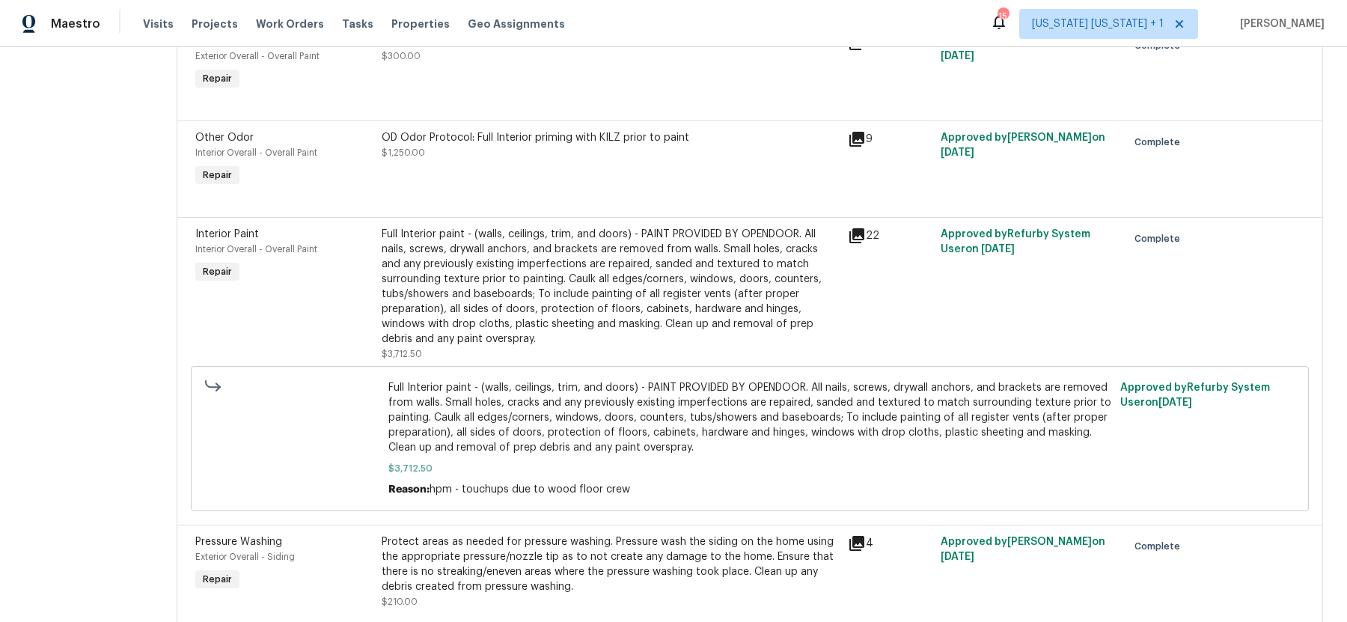
scroll to position [2060, 0]
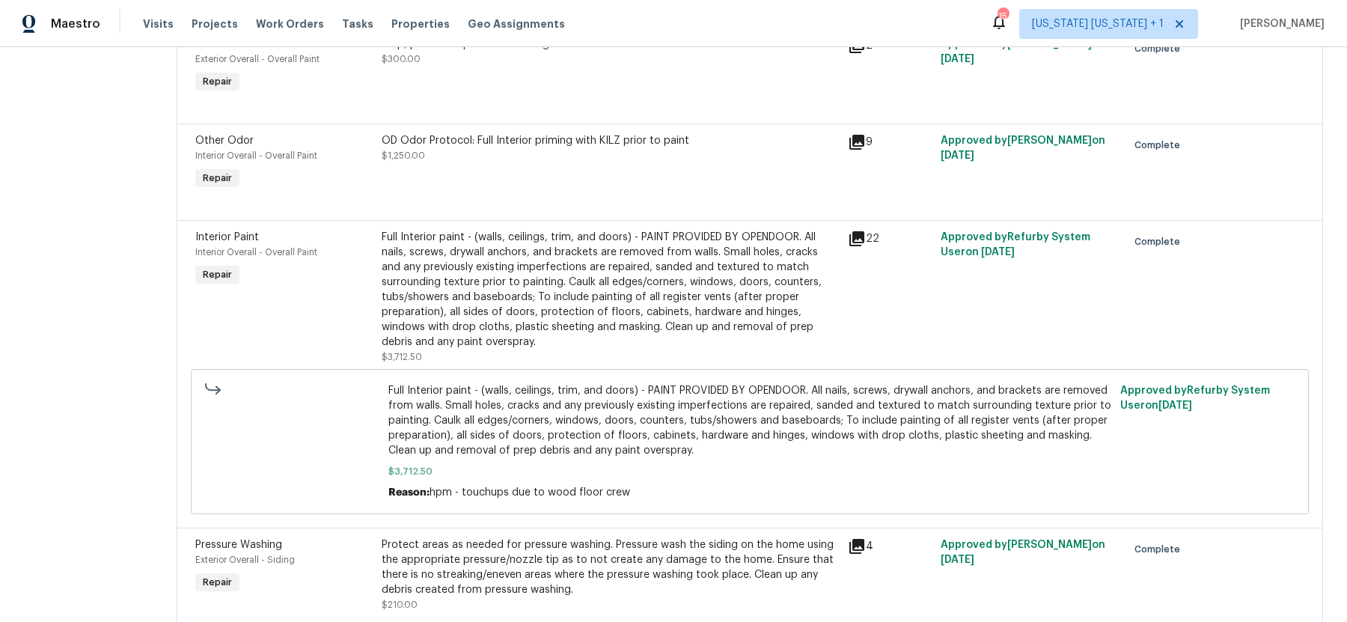
click at [508, 238] on div "Full Interior paint - (walls, ceilings, trim, and doors) - PAINT PROVIDED BY OP…" at bounding box center [610, 290] width 457 height 120
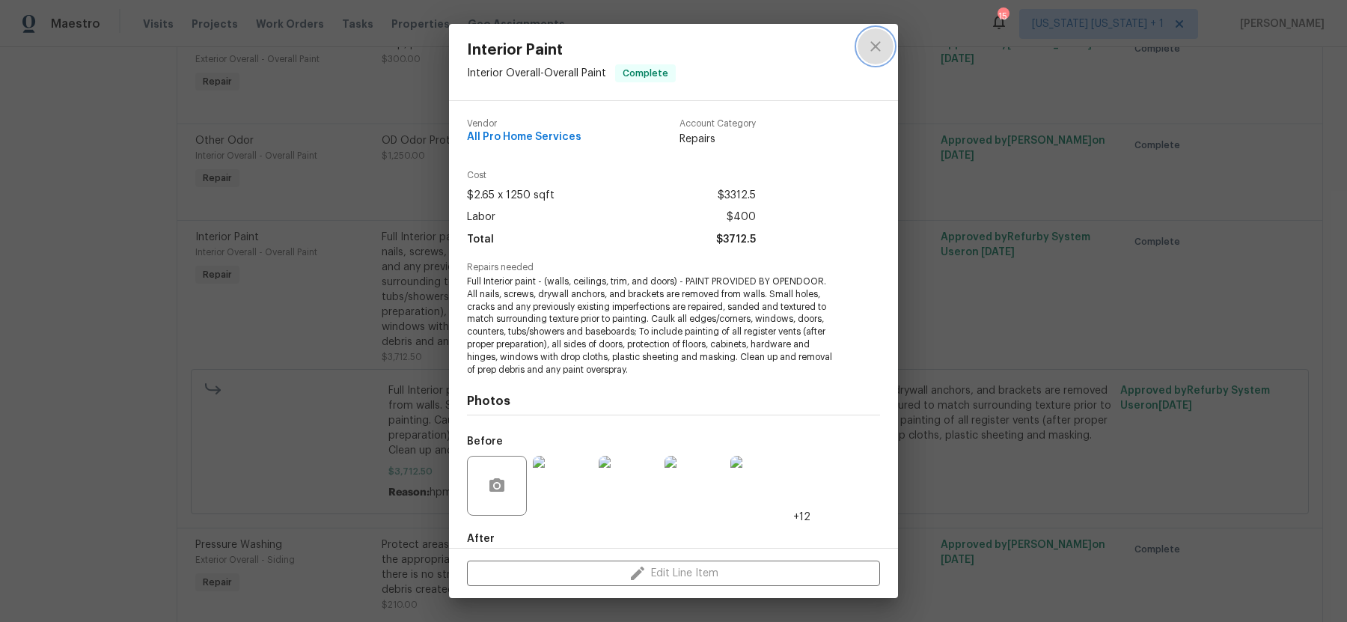
click at [881, 48] on icon "close" at bounding box center [876, 46] width 18 height 18
